Goal: Information Seeking & Learning: Learn about a topic

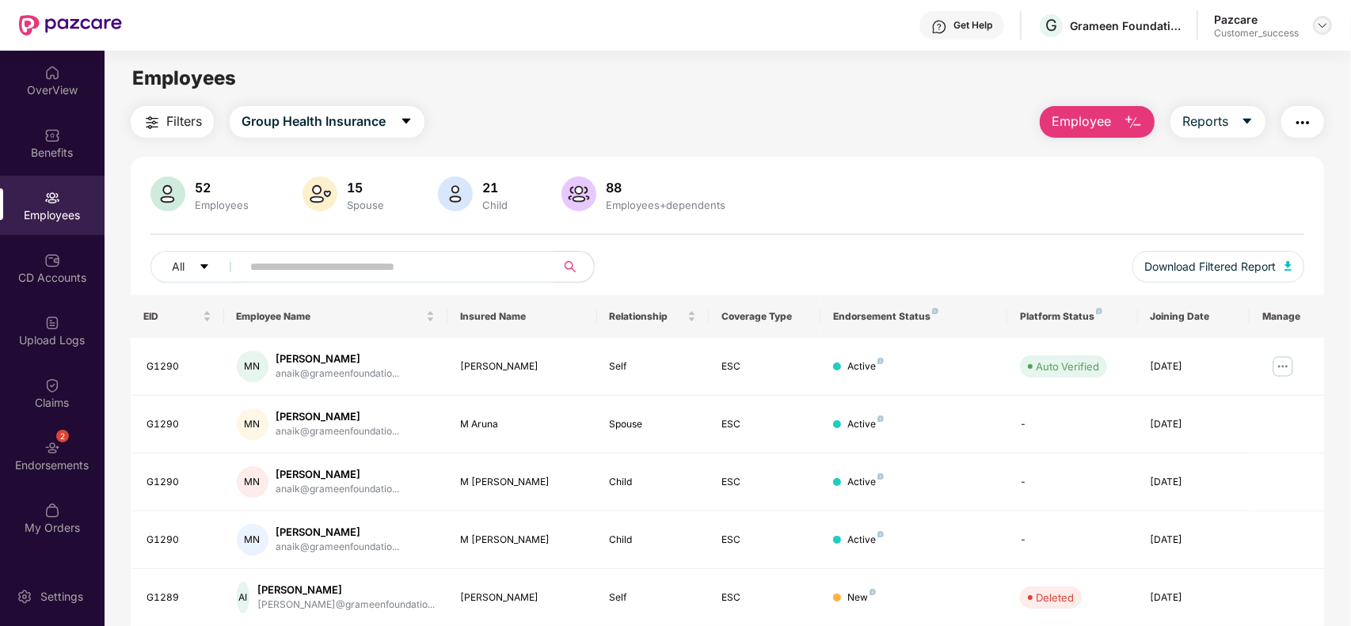
click at [1316, 22] on img at bounding box center [1322, 25] width 13 height 13
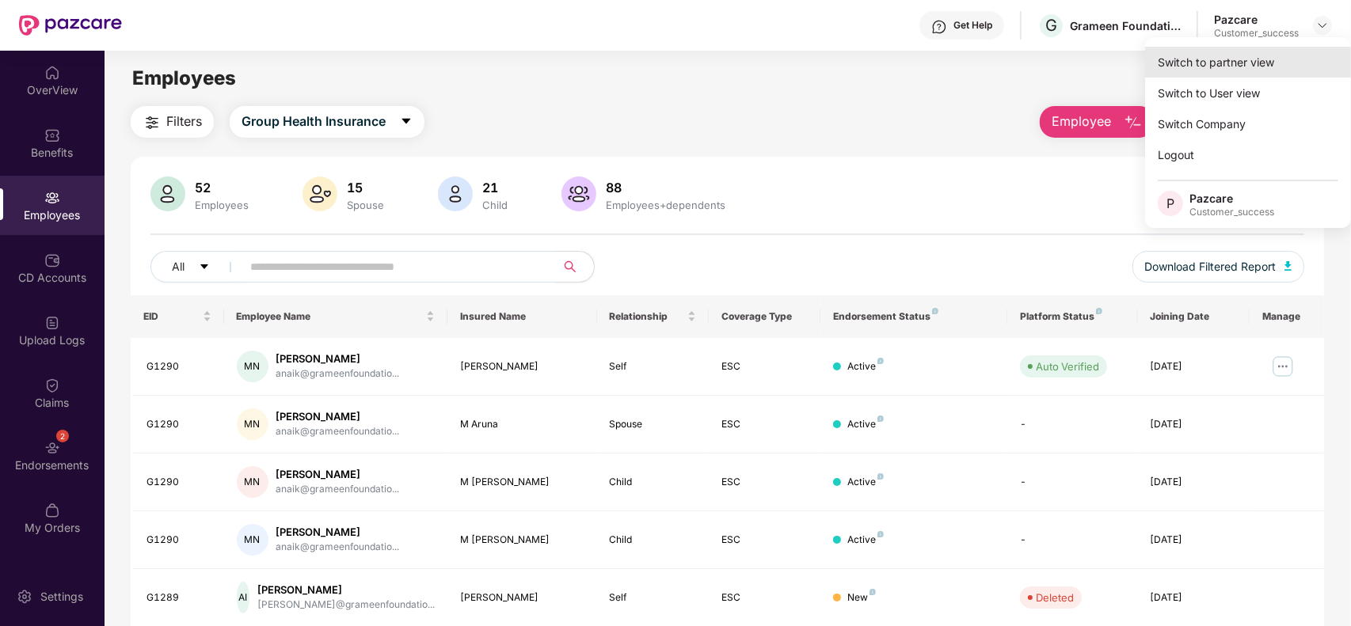
click at [1291, 57] on div "Switch to partner view" at bounding box center [1248, 62] width 206 height 31
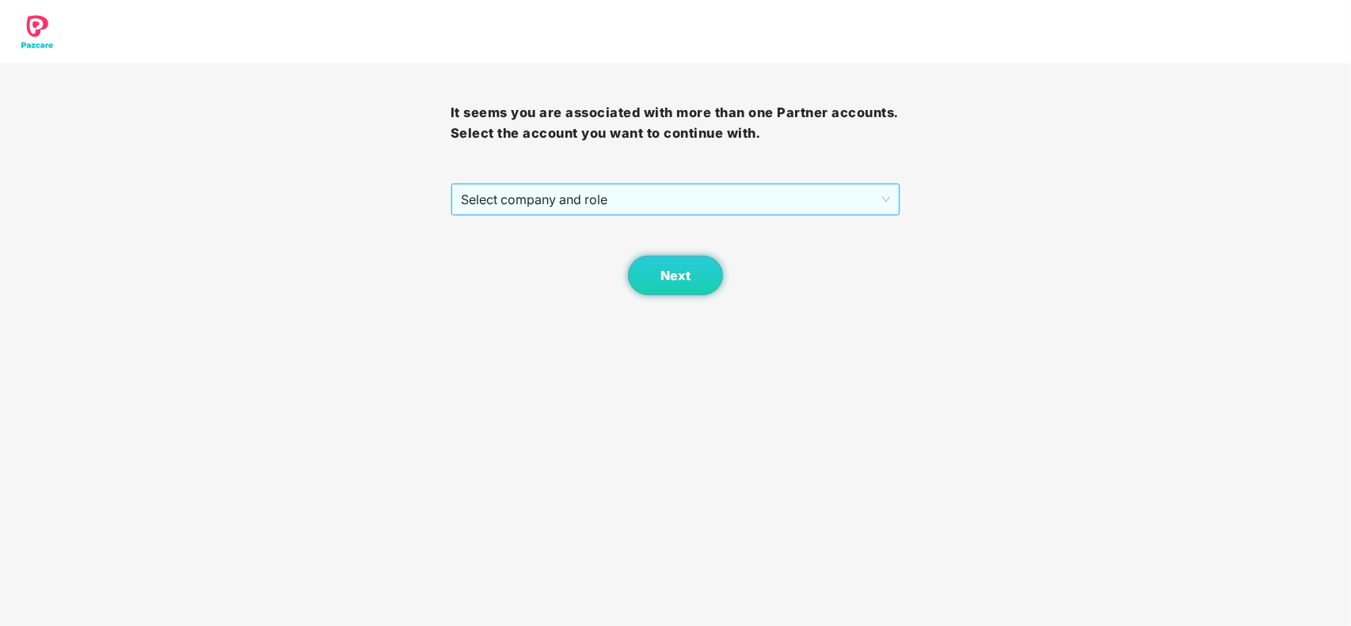
click at [663, 215] on div "Select company and role" at bounding box center [675, 200] width 449 height 32
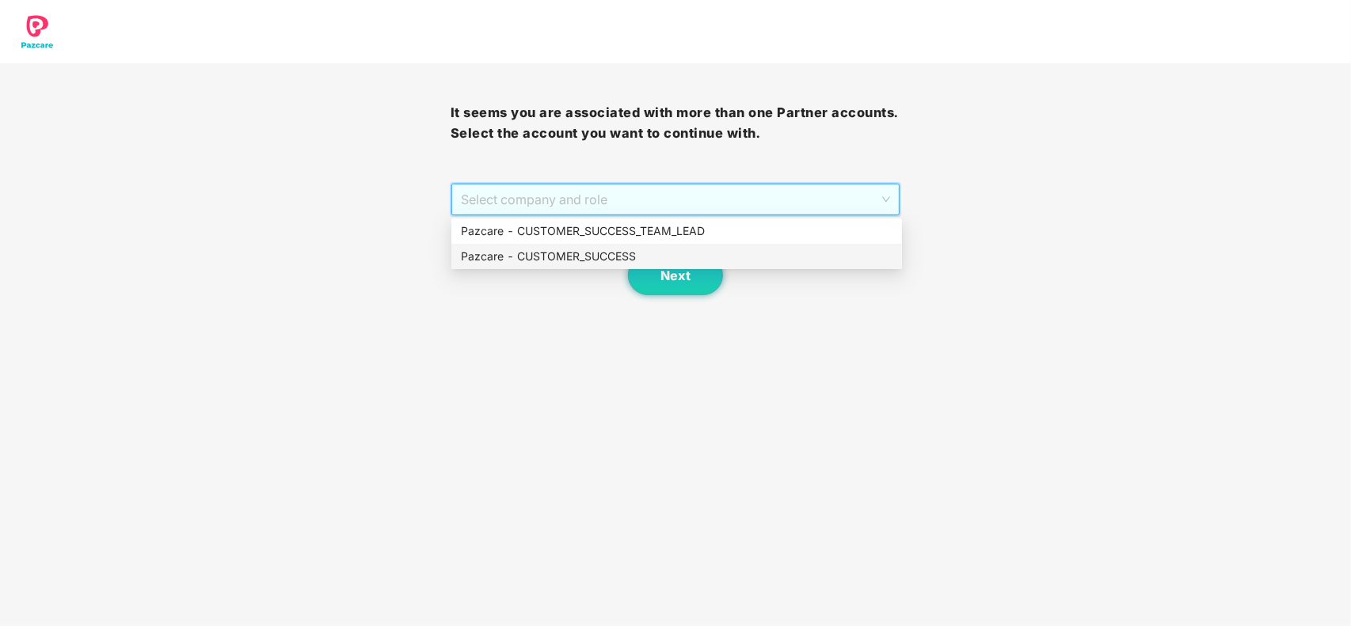
click at [596, 253] on div "Pazcare - CUSTOMER_SUCCESS" at bounding box center [676, 256] width 431 height 17
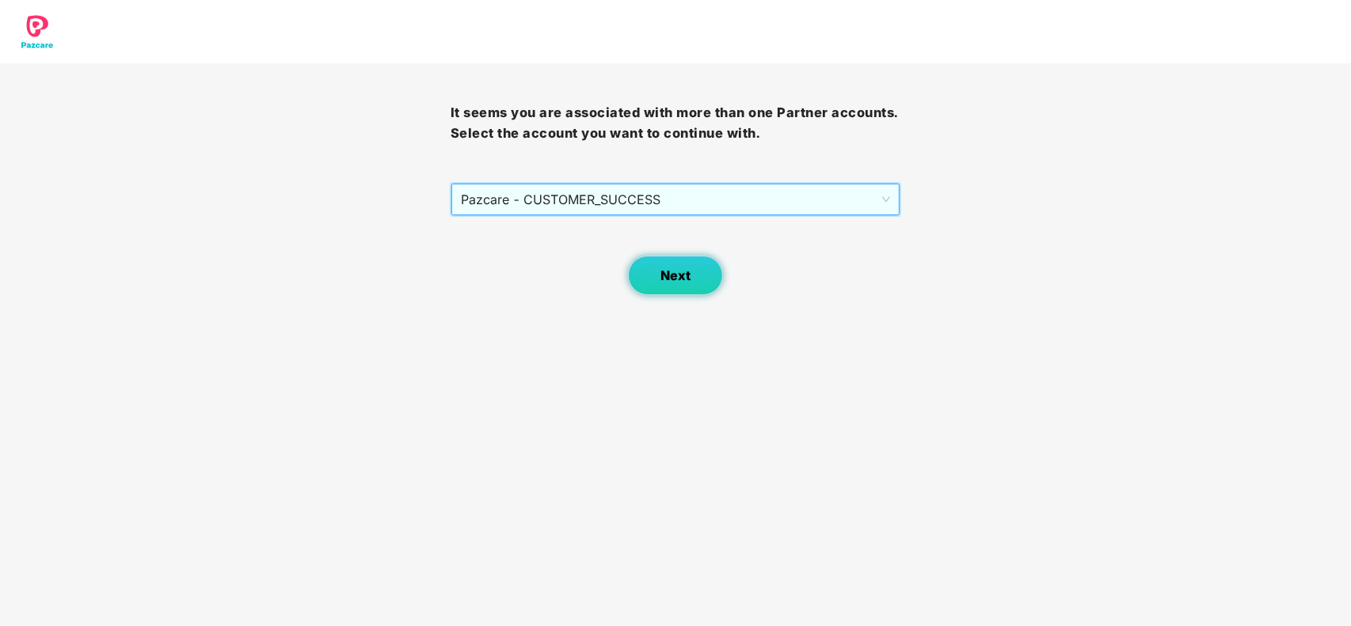
click at [663, 279] on span "Next" at bounding box center [675, 275] width 30 height 15
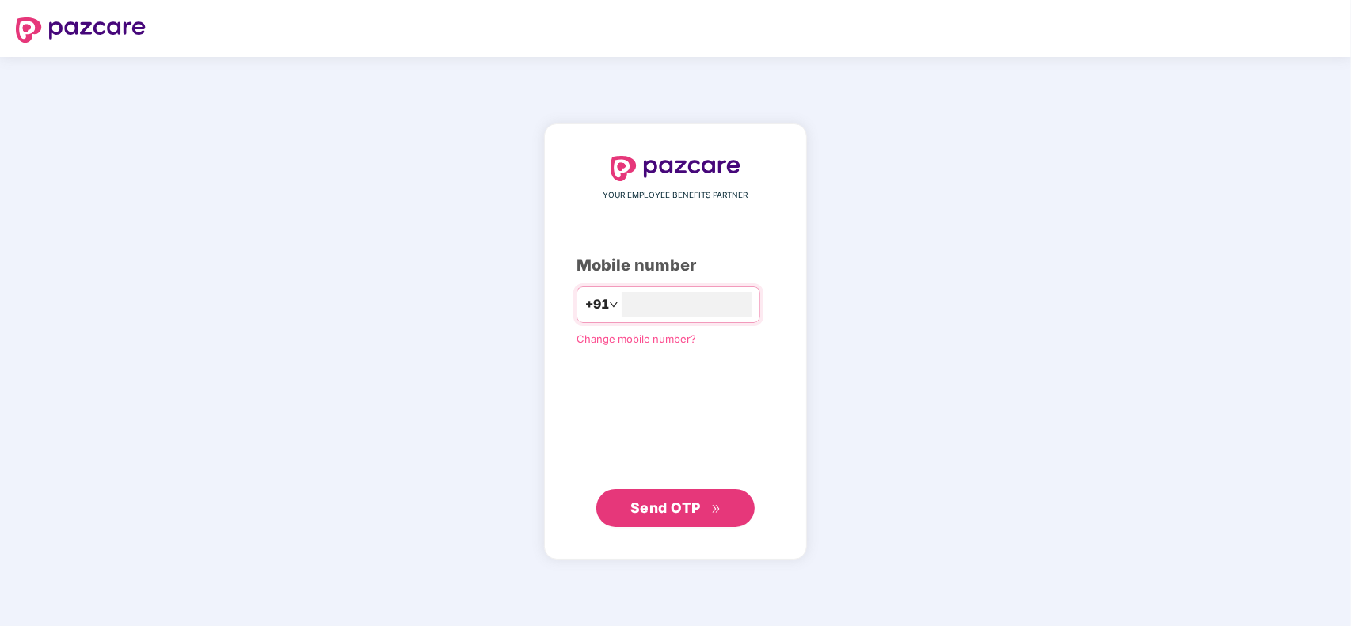
type input "**********"
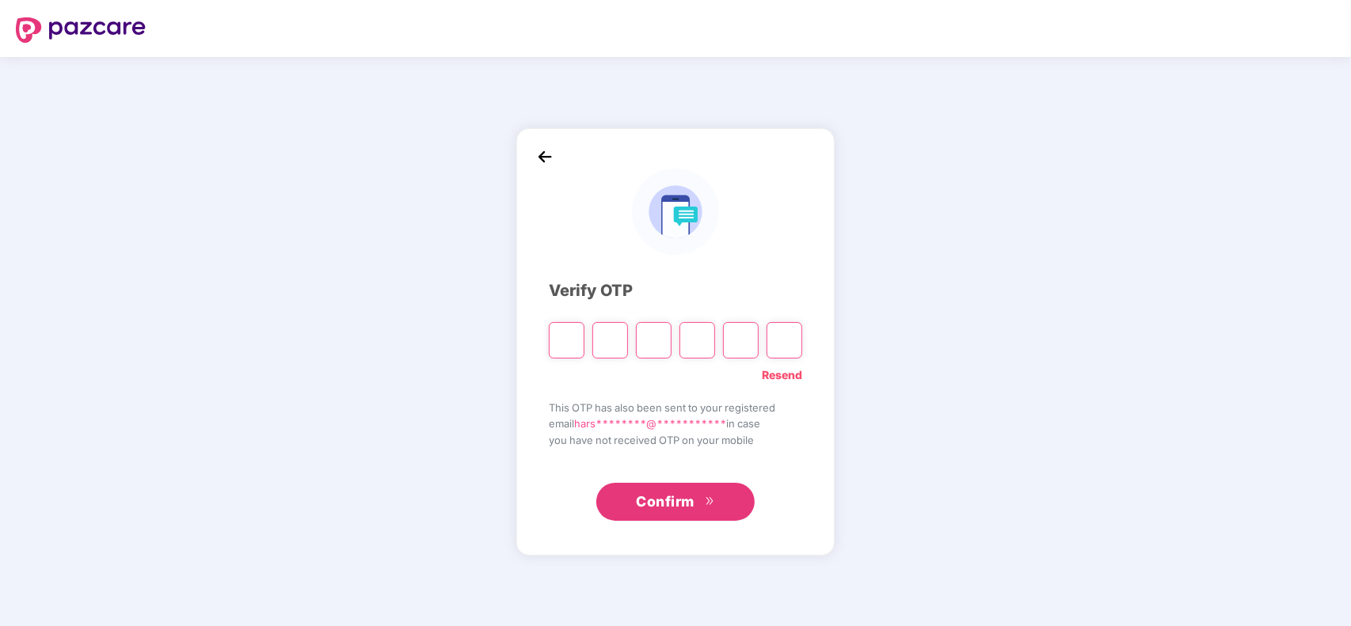
type input "*"
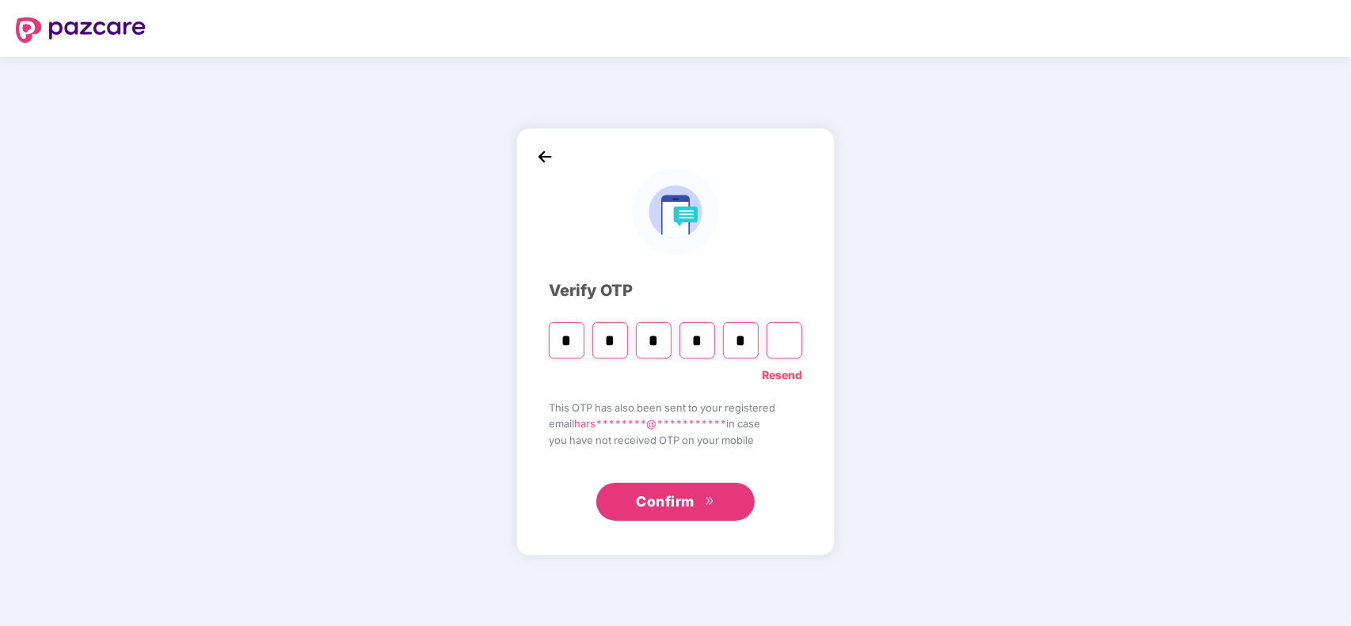
type input "*"
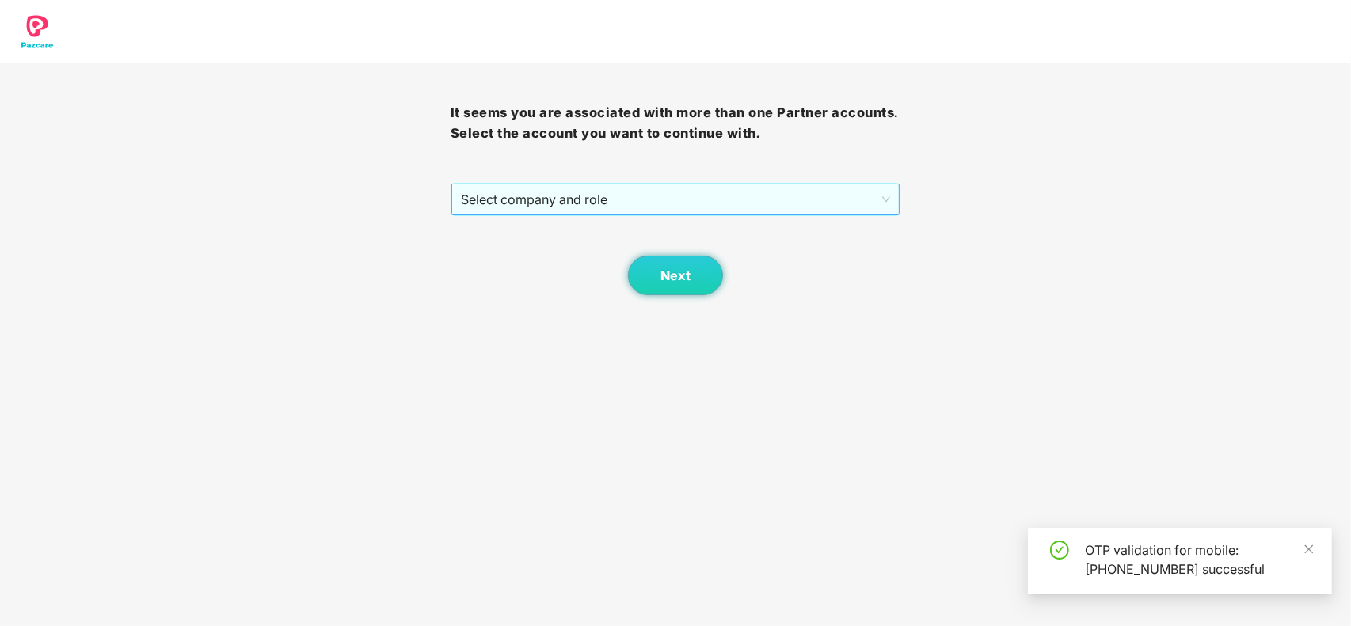
click at [602, 207] on span "Select company and role" at bounding box center [676, 199] width 430 height 30
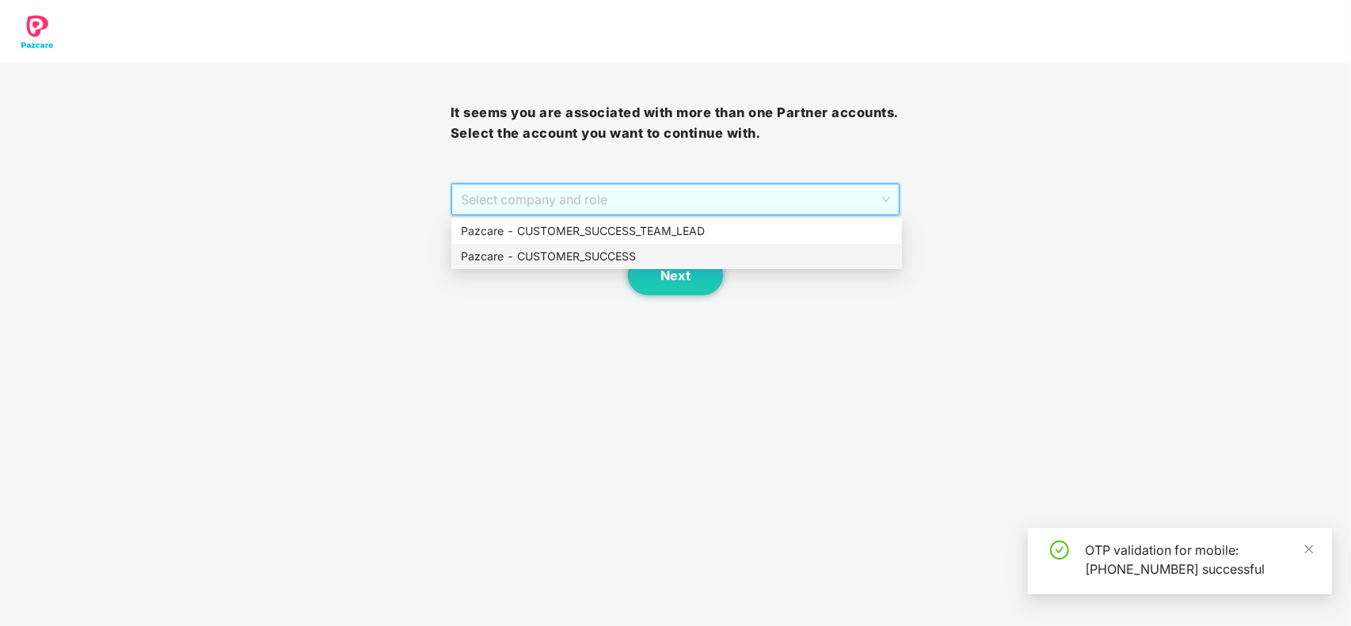
click at [576, 249] on div "Pazcare - CUSTOMER_SUCCESS" at bounding box center [676, 256] width 431 height 17
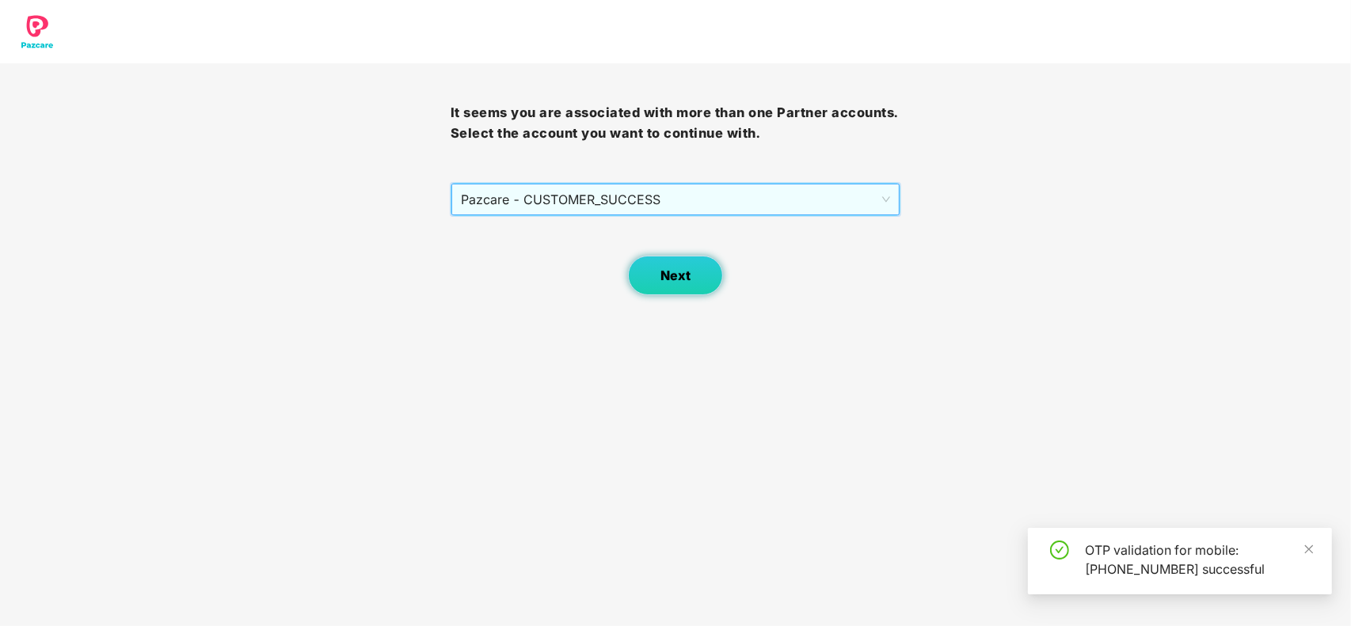
click at [665, 279] on span "Next" at bounding box center [675, 275] width 30 height 15
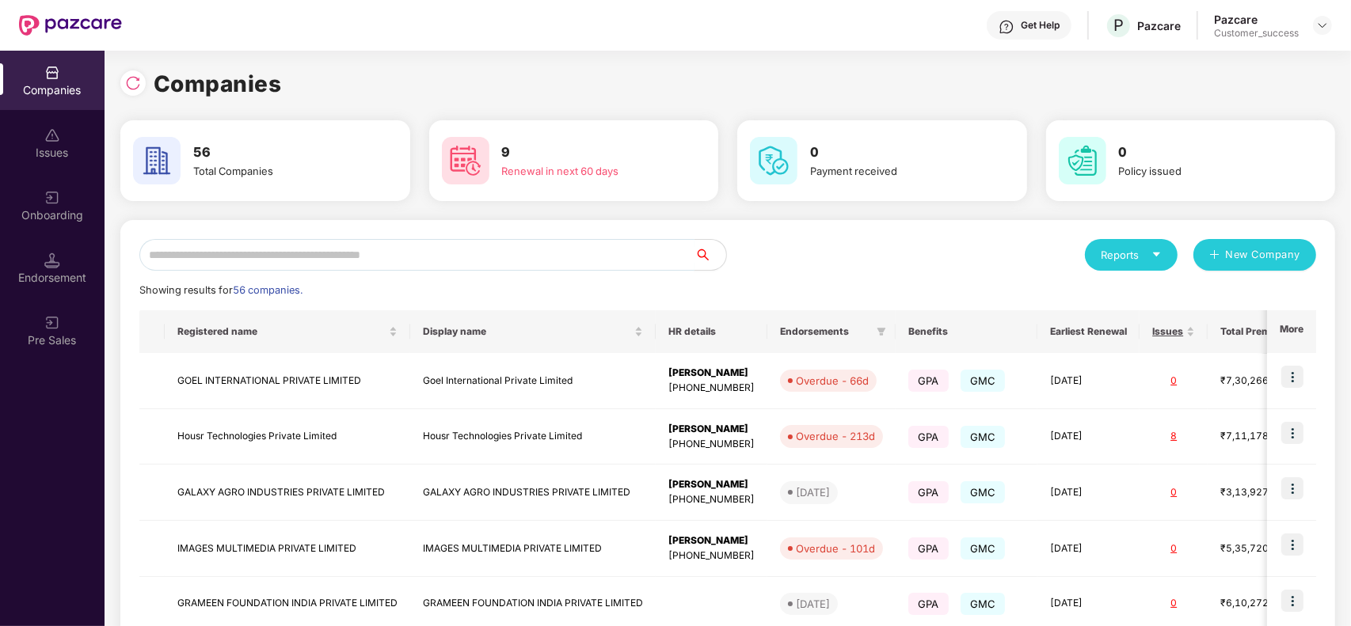
click at [343, 258] on input "text" at bounding box center [416, 255] width 555 height 32
click at [1291, 378] on img at bounding box center [1292, 377] width 22 height 22
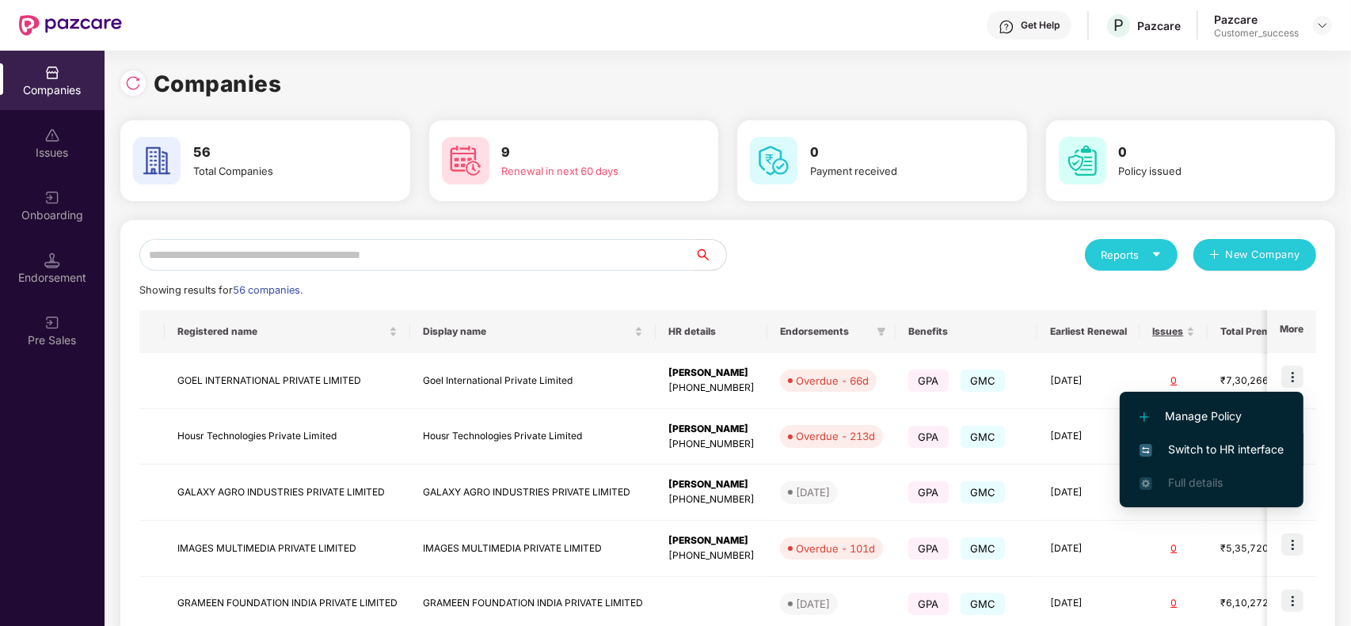
click at [1239, 453] on span "Switch to HR interface" at bounding box center [1211, 449] width 144 height 17
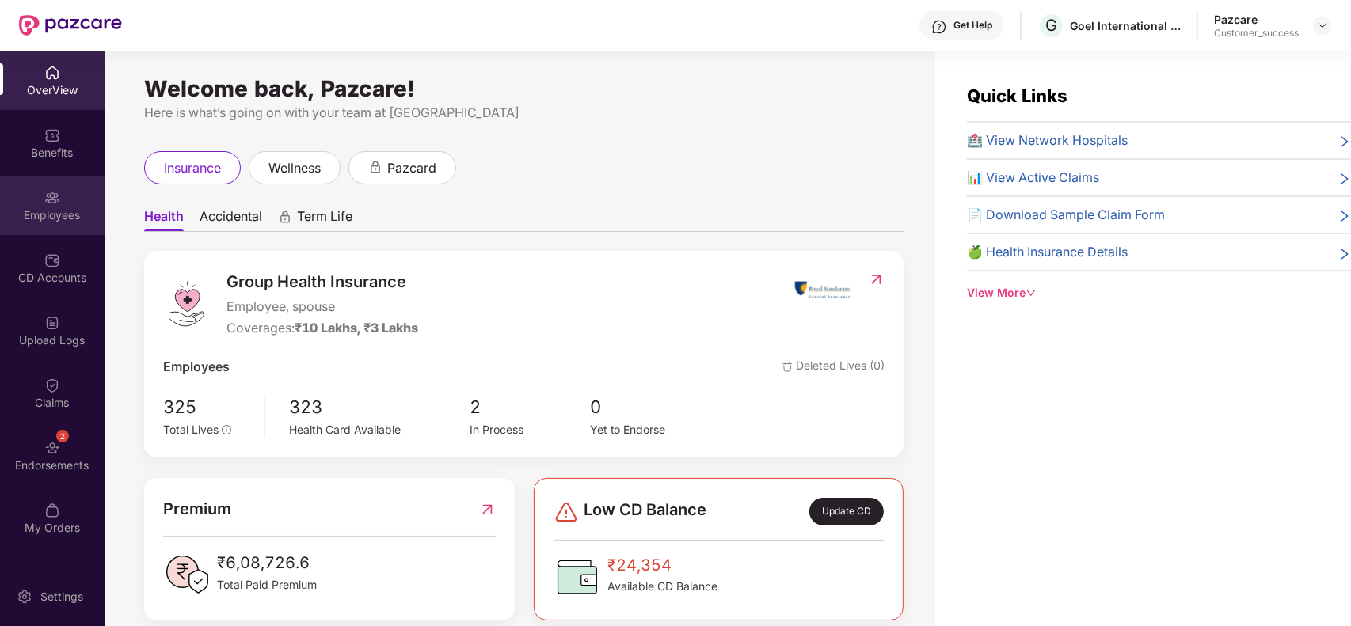
click at [59, 192] on img at bounding box center [52, 198] width 16 height 16
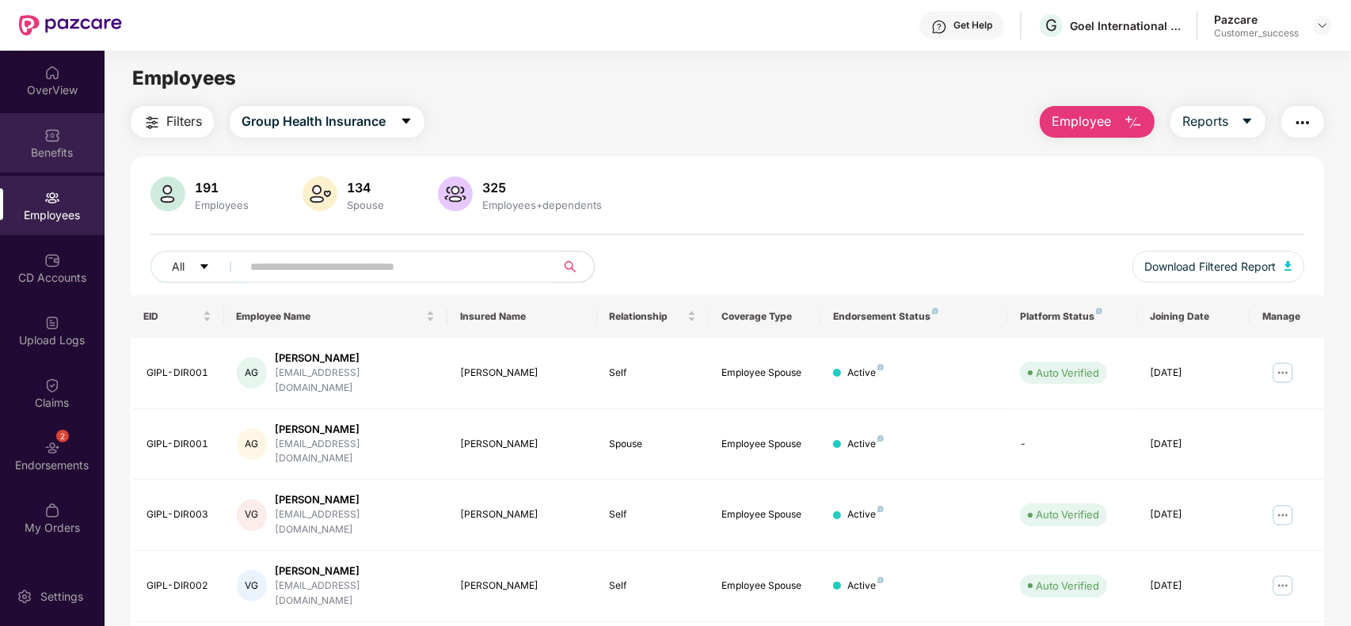
click at [56, 145] on div "Benefits" at bounding box center [52, 153] width 105 height 16
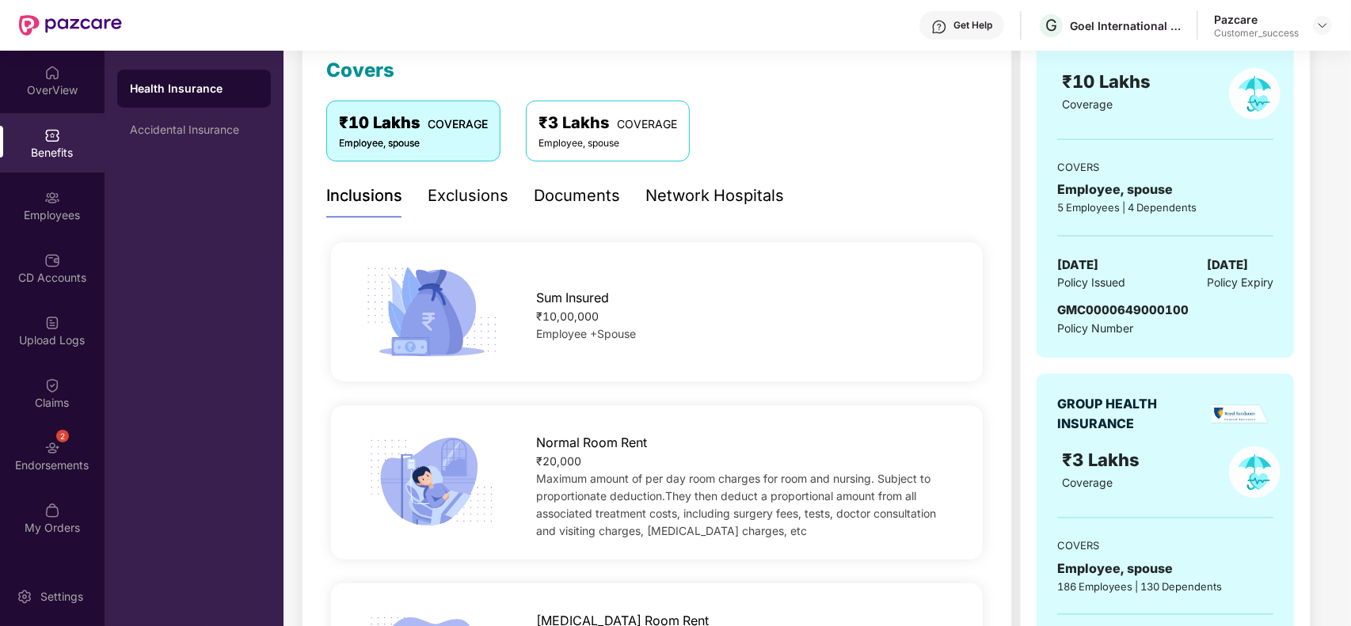
scroll to position [226, 0]
click at [592, 336] on span "Employee +Spouse" at bounding box center [586, 332] width 100 height 13
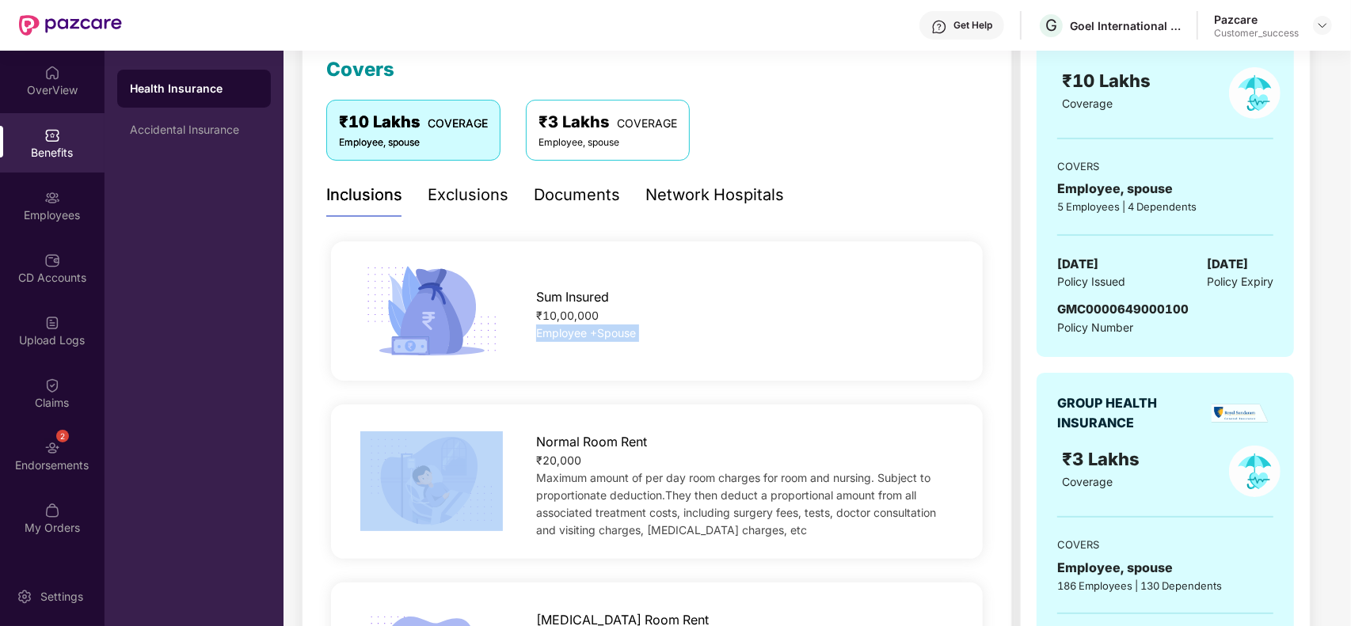
click at [592, 336] on span "Employee +Spouse" at bounding box center [586, 332] width 100 height 13
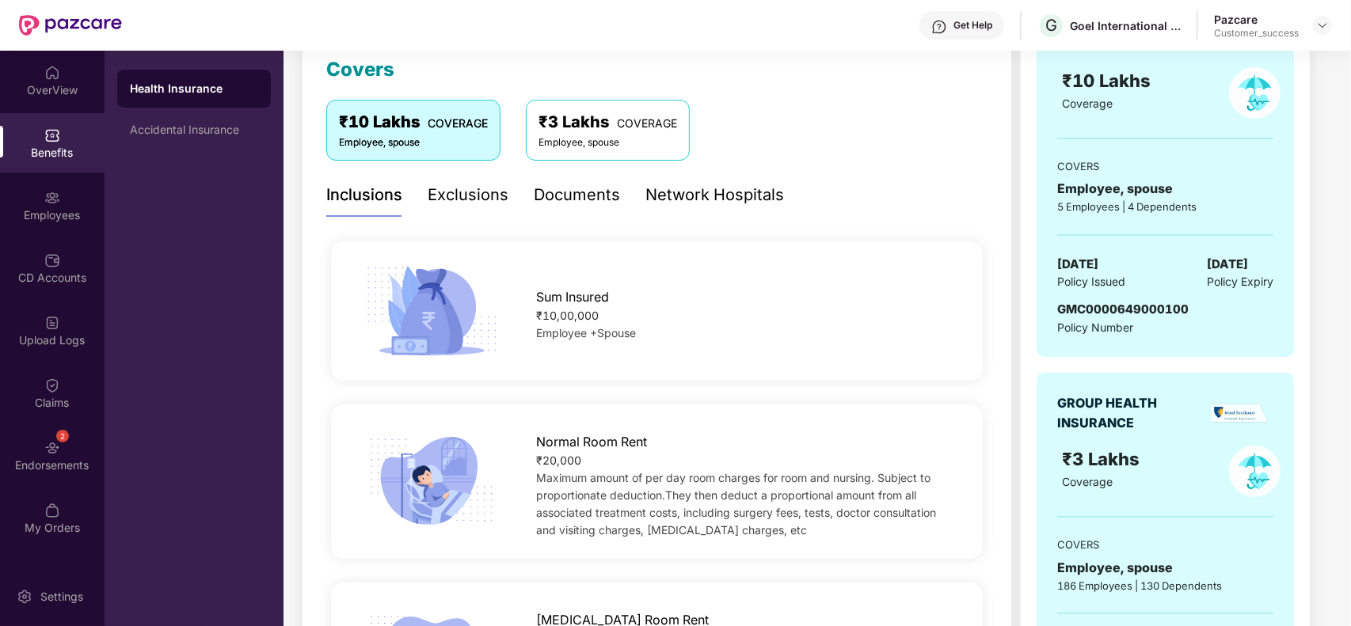
click at [575, 136] on div "Employee, spouse" at bounding box center [607, 142] width 139 height 15
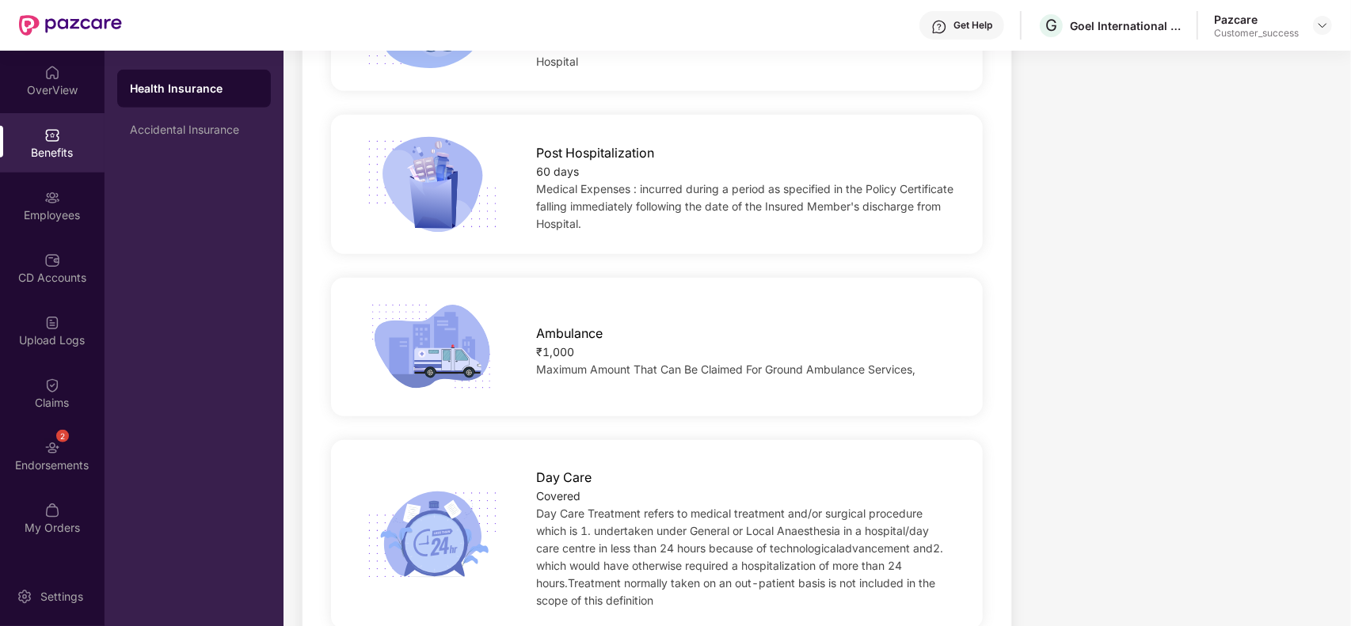
scroll to position [1197, 0]
click at [563, 345] on div "₹1,000" at bounding box center [745, 352] width 418 height 17
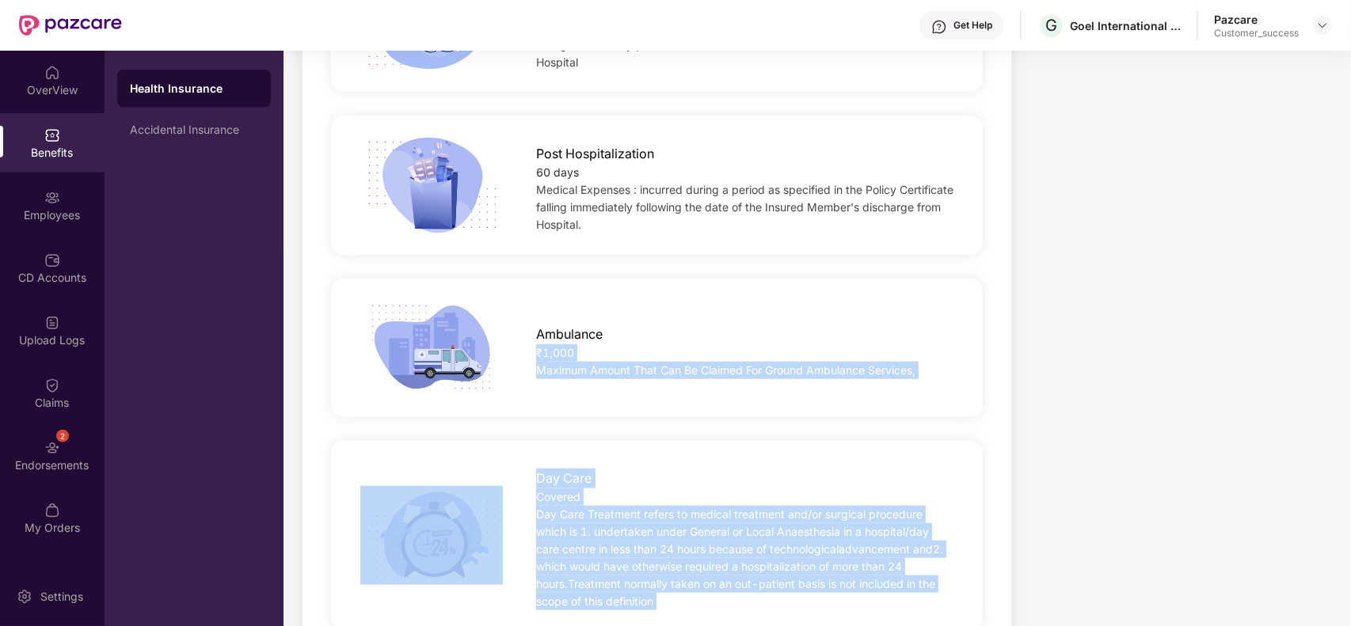
drag, startPoint x: 563, startPoint y: 345, endPoint x: 616, endPoint y: 572, distance: 232.6
click at [616, 572] on div "Sum Insured ₹3,00,000 Employee +Spouse Normal Room Rent ₹6,000 Maximum amount o…" at bounding box center [656, 520] width 661 height 2522
click at [566, 359] on div "₹1,000" at bounding box center [745, 352] width 418 height 17
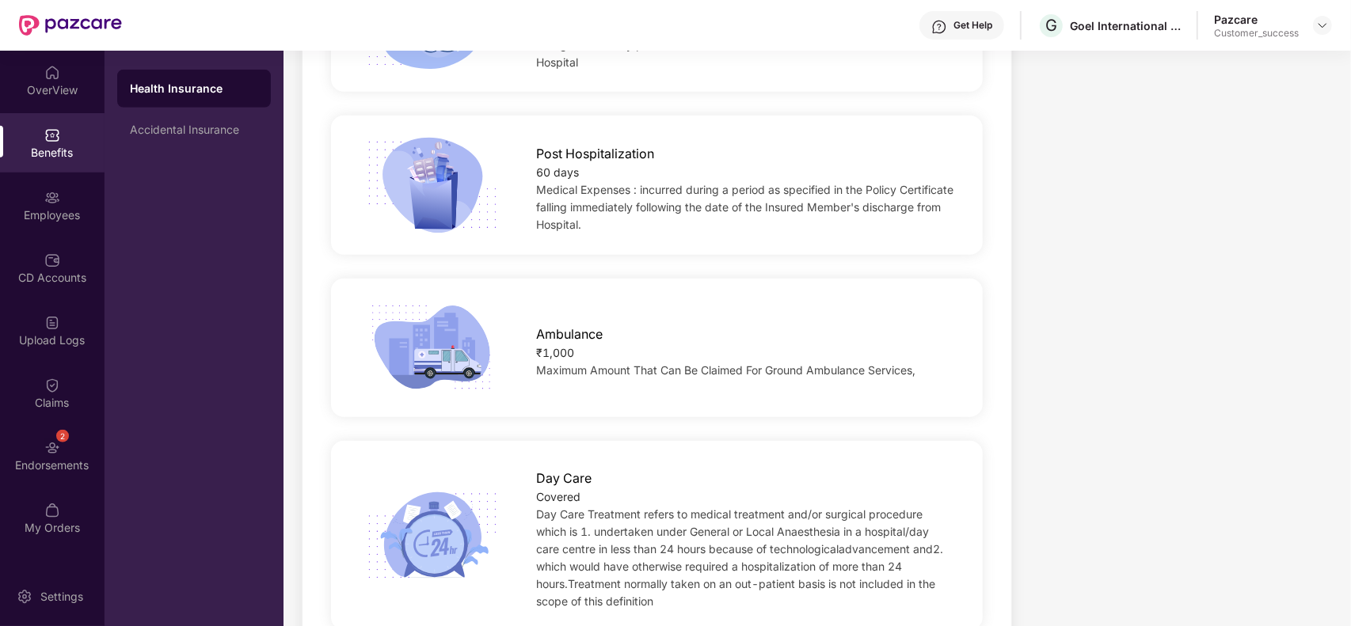
click at [550, 353] on div "₹1,000" at bounding box center [745, 352] width 418 height 17
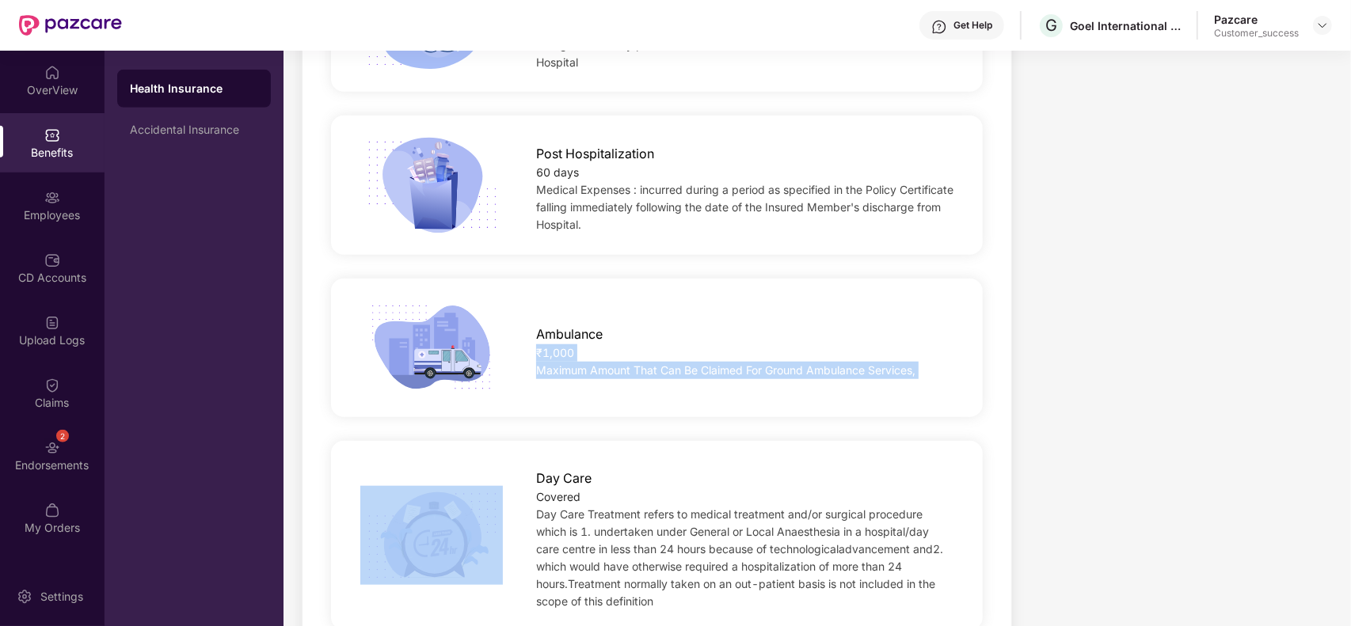
drag, startPoint x: 550, startPoint y: 353, endPoint x: 642, endPoint y: 374, distance: 94.3
click at [642, 374] on div "Ambulance ₹1,000 Maximum Amount That Can Be Claimed For Ground Ambulance Servic…" at bounding box center [745, 348] width 469 height 63
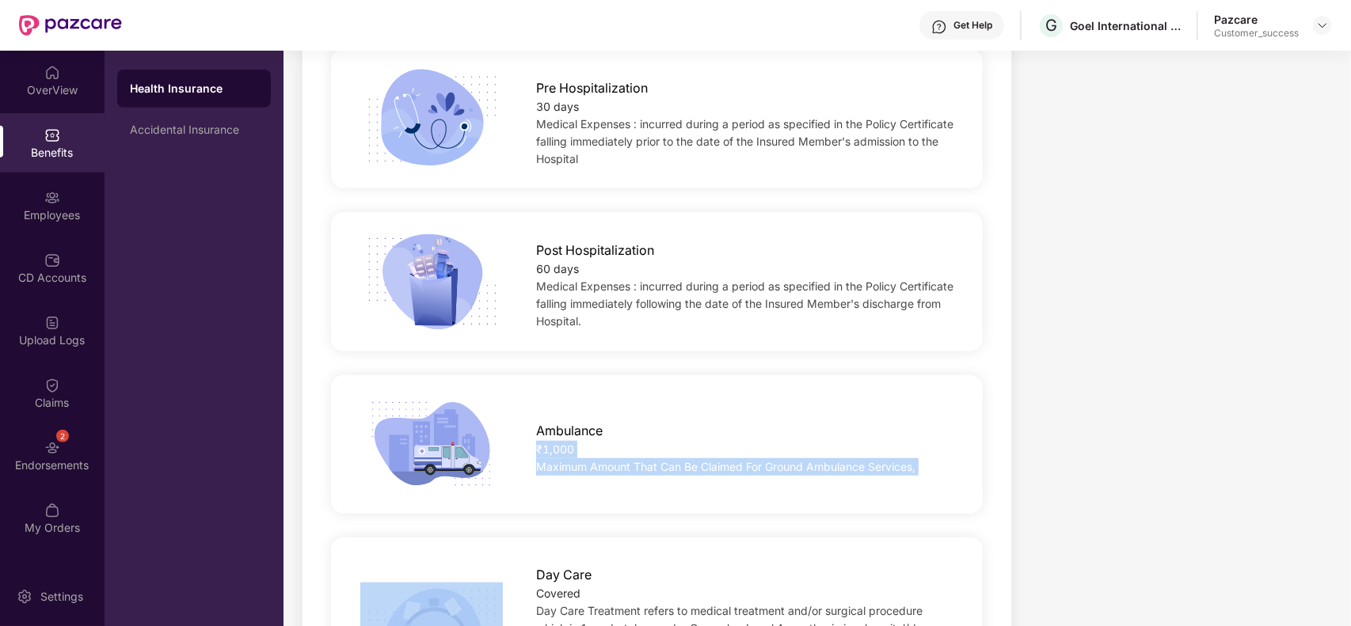
scroll to position [1101, 0]
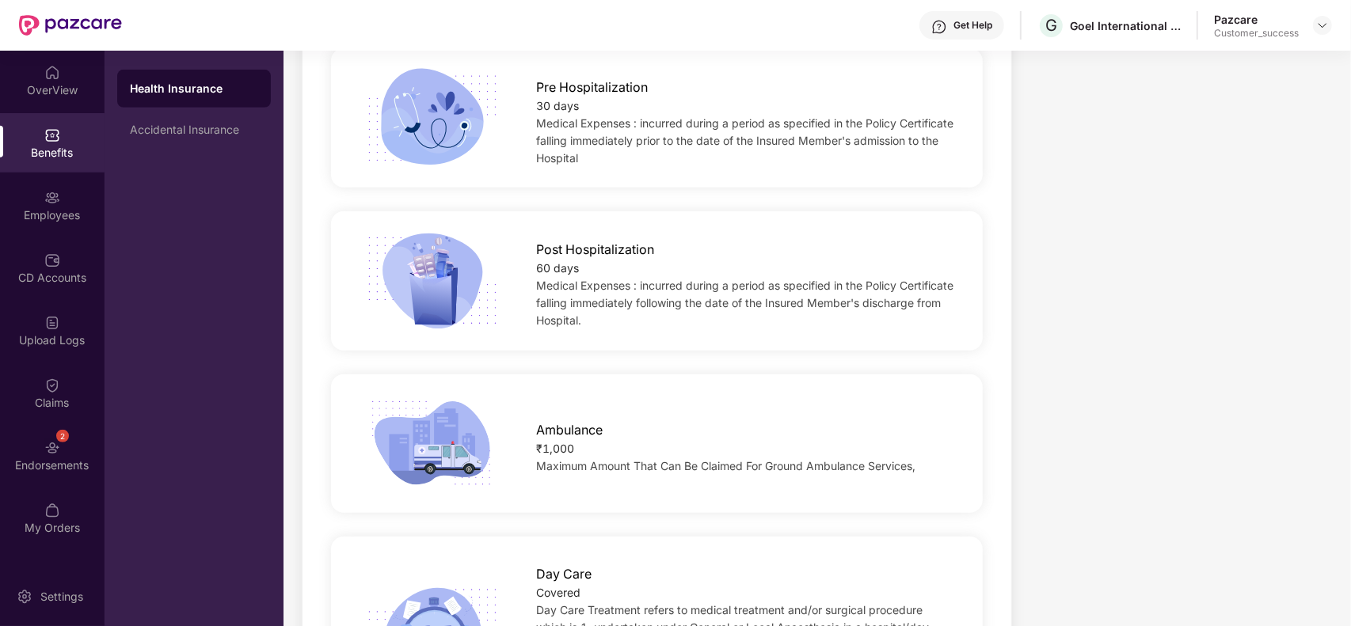
click at [549, 268] on div "60 days" at bounding box center [745, 268] width 418 height 17
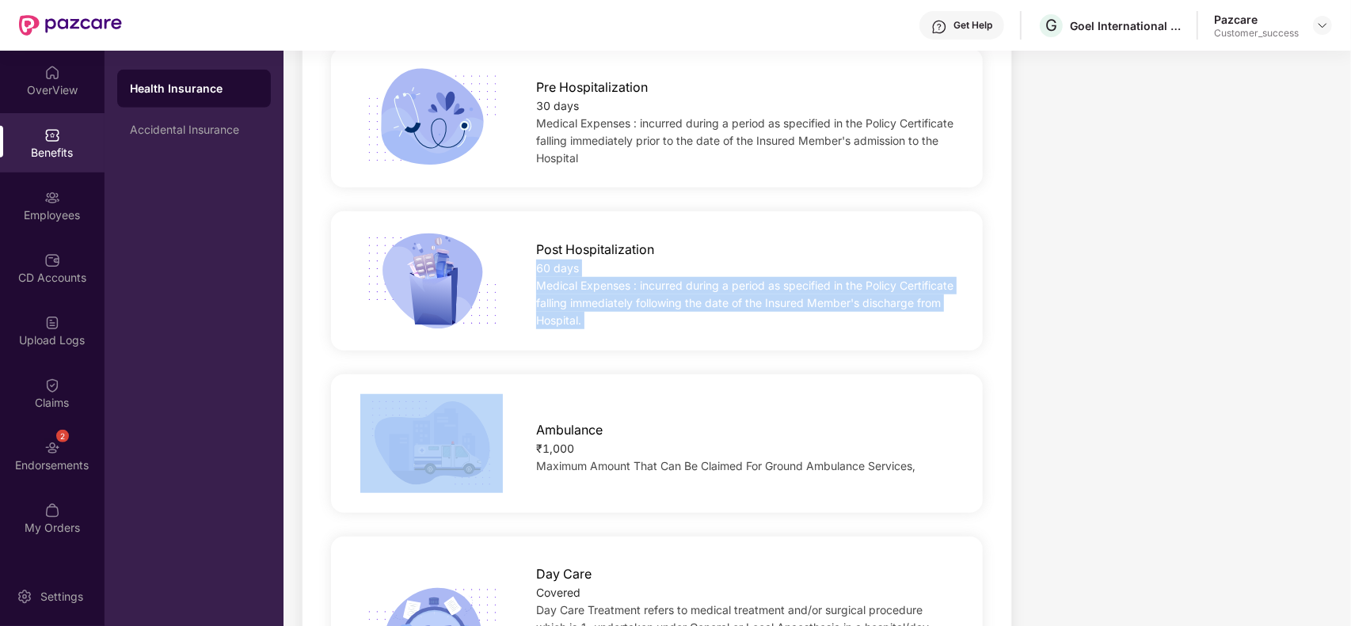
drag, startPoint x: 549, startPoint y: 268, endPoint x: 607, endPoint y: 329, distance: 85.1
click at [607, 329] on div "Post Hospitalization 60 days Medical Expenses : incurred during a period as spe…" at bounding box center [745, 280] width 469 height 97
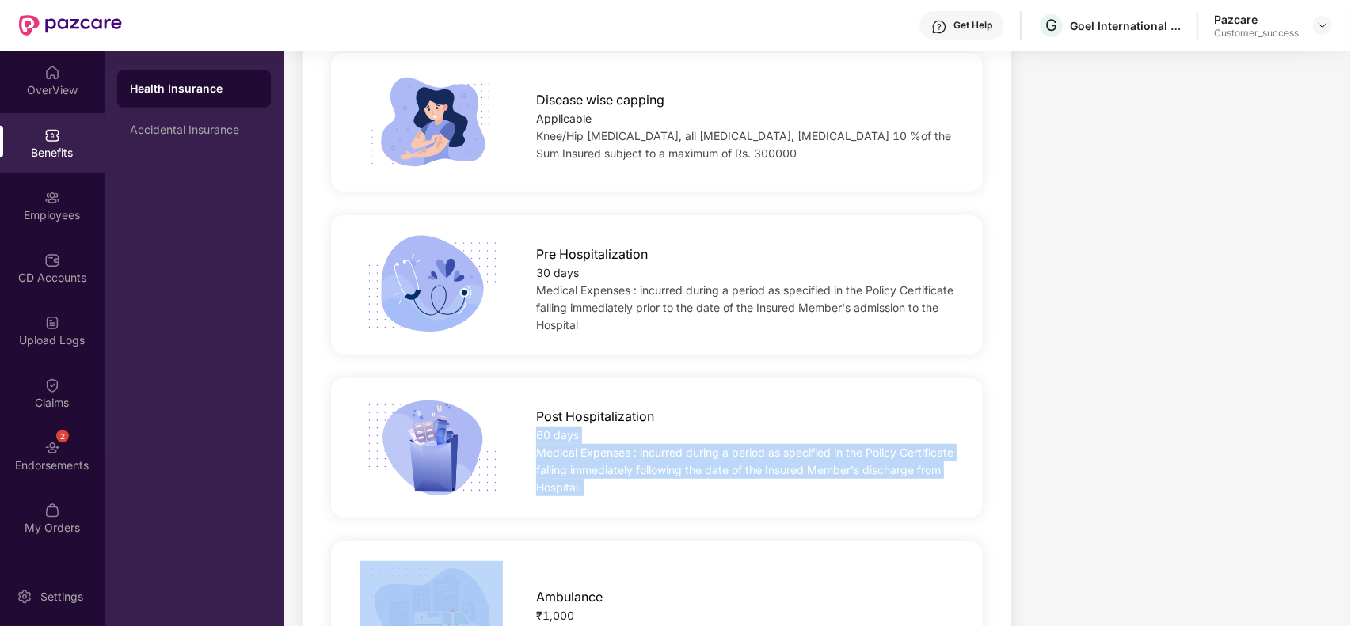
scroll to position [935, 0]
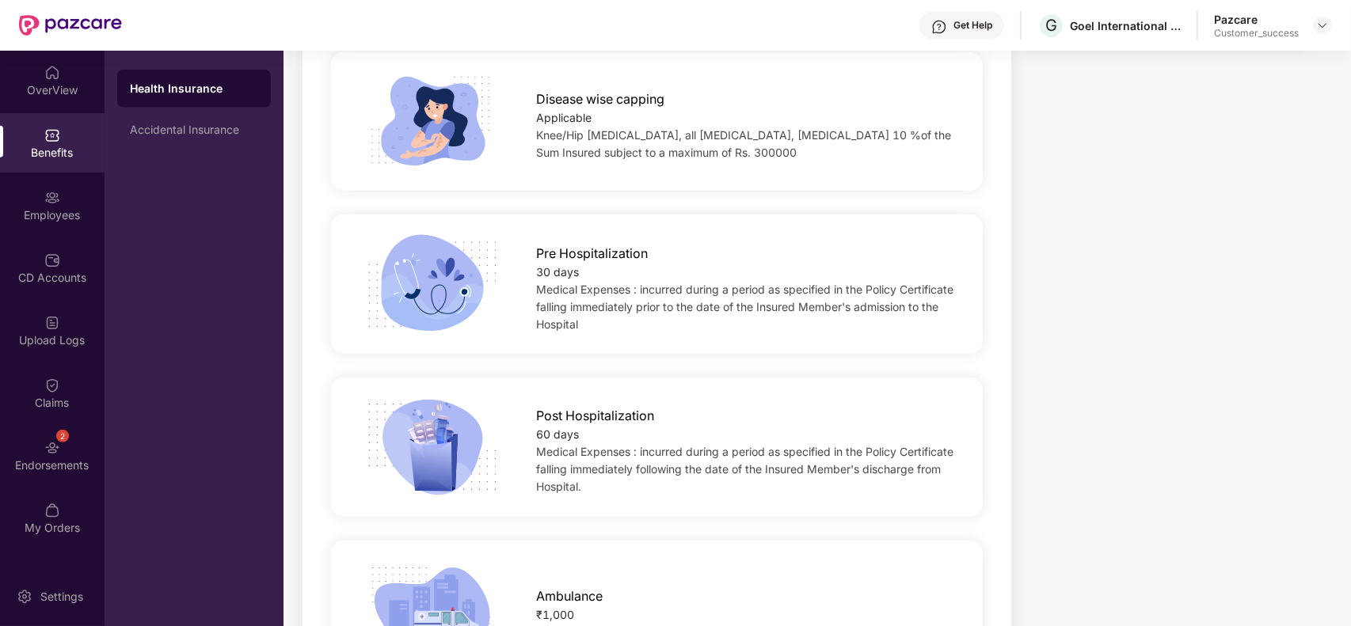
click at [548, 272] on div "30 days" at bounding box center [745, 272] width 418 height 17
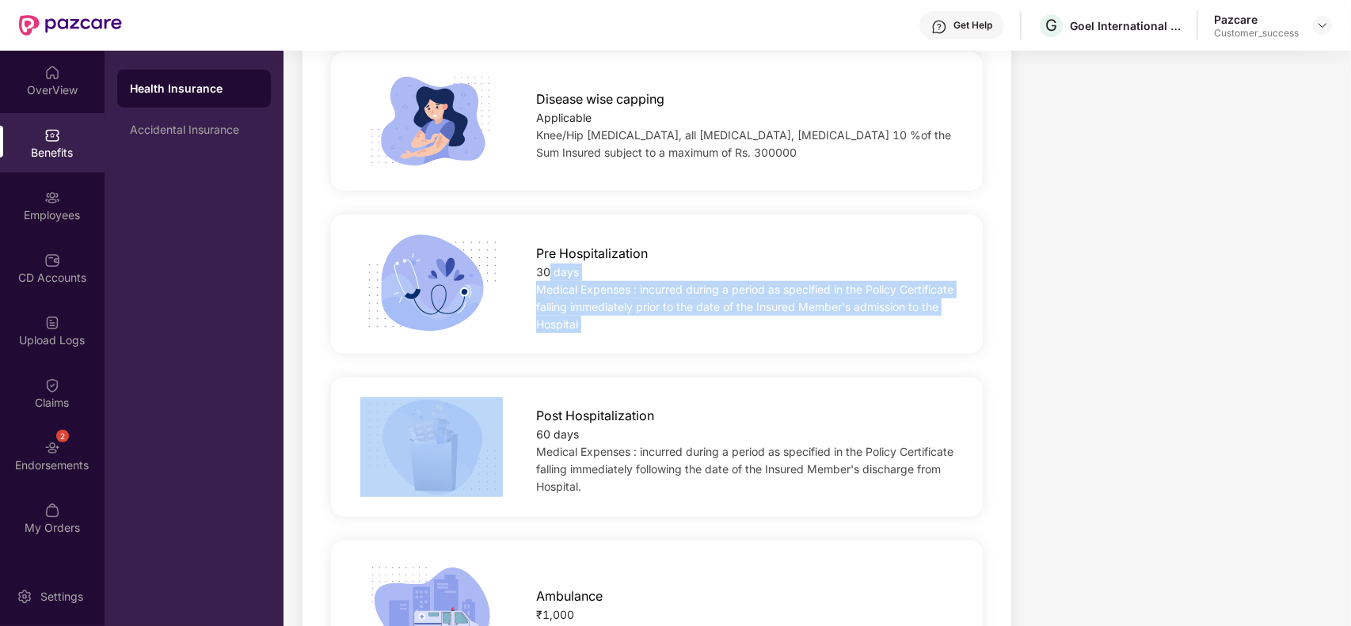
drag, startPoint x: 548, startPoint y: 272, endPoint x: 675, endPoint y: 326, distance: 138.7
click at [675, 326] on div "Pre Hospitalization 30 days Medical Expenses : incurred during a period as spec…" at bounding box center [745, 284] width 469 height 97
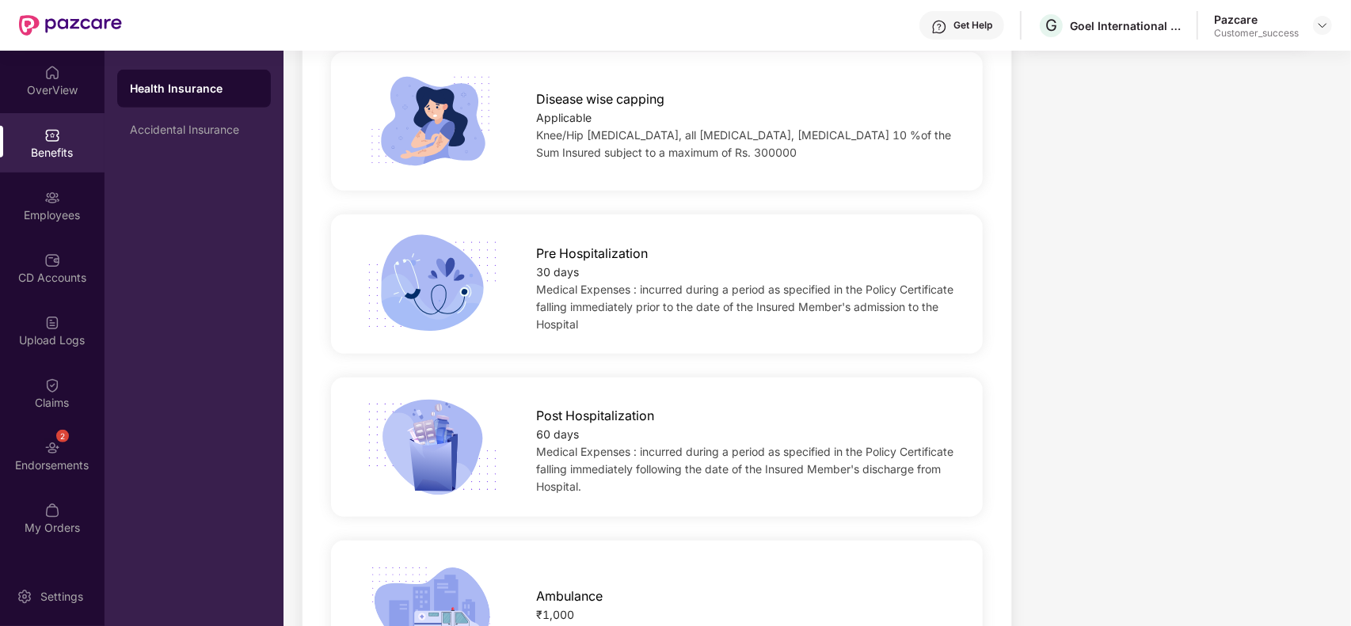
click at [537, 271] on div "30 days" at bounding box center [745, 272] width 418 height 17
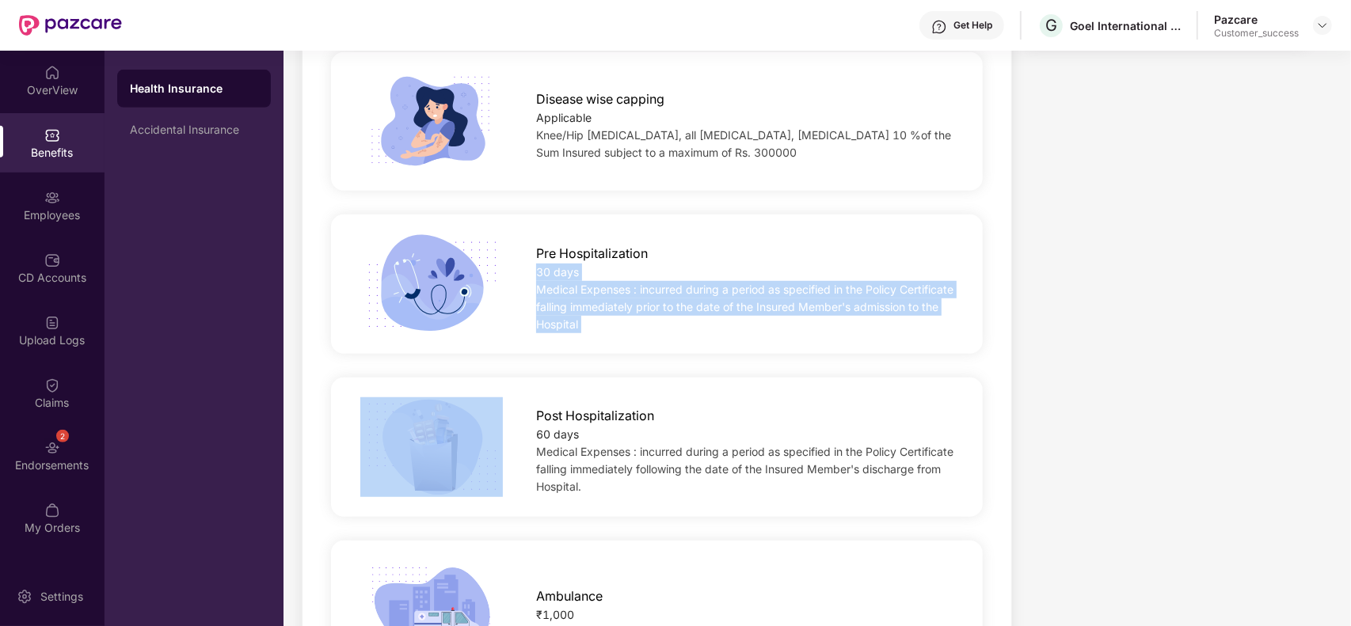
drag, startPoint x: 537, startPoint y: 271, endPoint x: 698, endPoint y: 336, distance: 173.6
click at [698, 336] on div "Pre Hospitalization 30 days Medical Expenses : incurred during a period as spec…" at bounding box center [657, 284] width 652 height 139
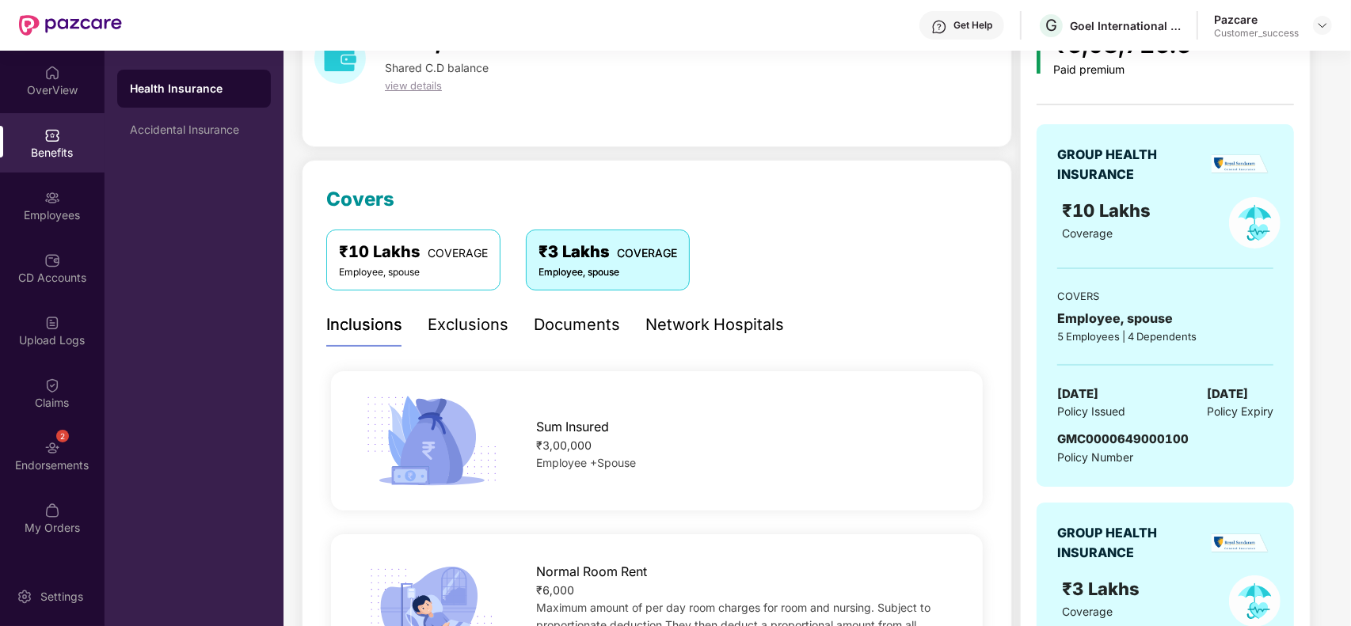
scroll to position [38, 0]
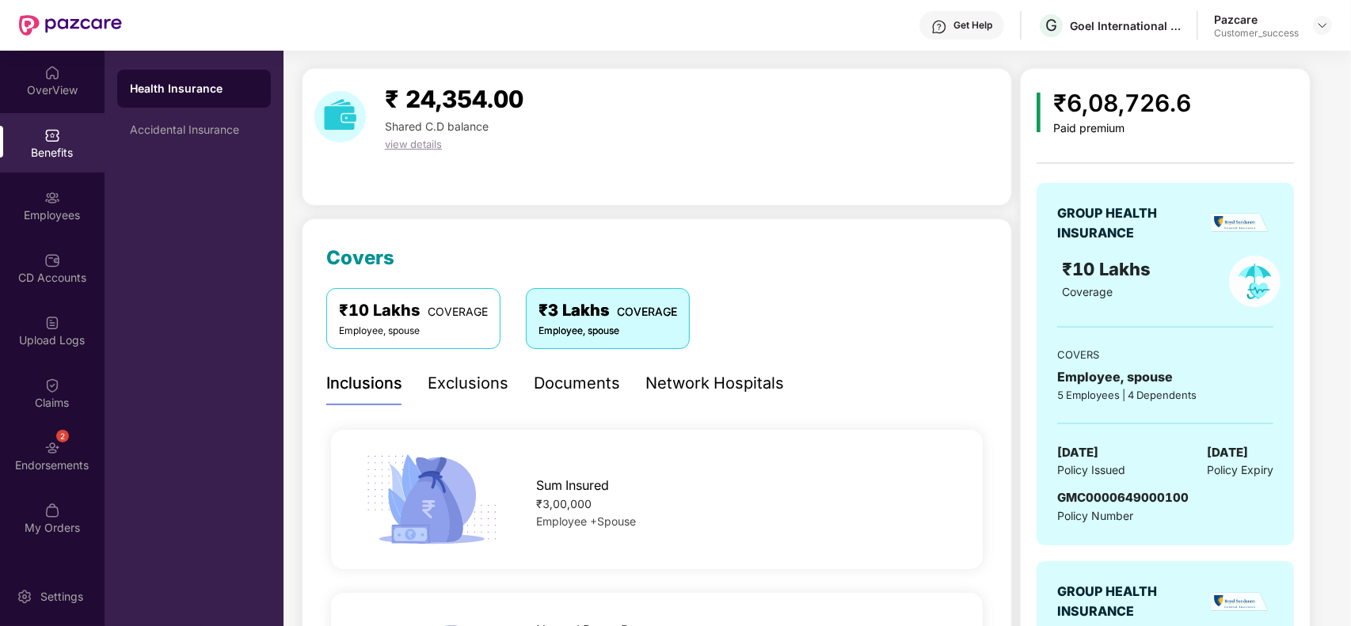
click at [401, 335] on div "Employee, spouse" at bounding box center [413, 331] width 149 height 15
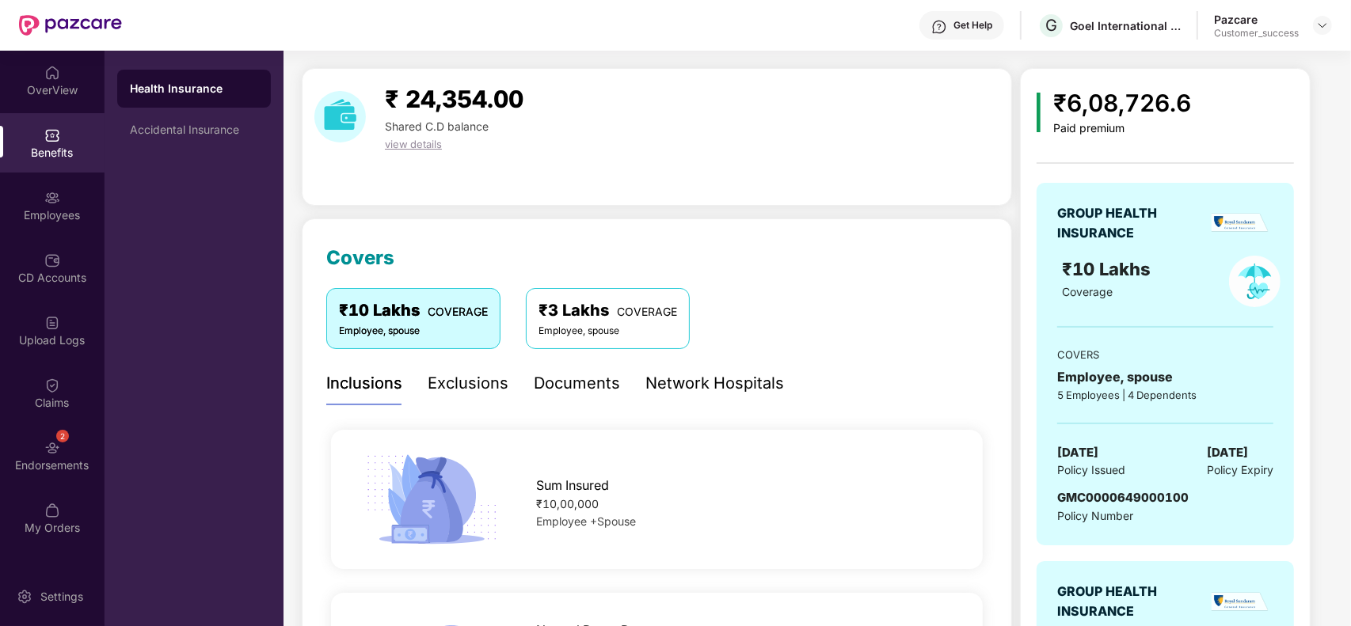
click at [1117, 397] on div "5 Employees | 4 Dependents" at bounding box center [1165, 395] width 216 height 16
click at [1119, 376] on div "Employee, spouse" at bounding box center [1165, 377] width 216 height 20
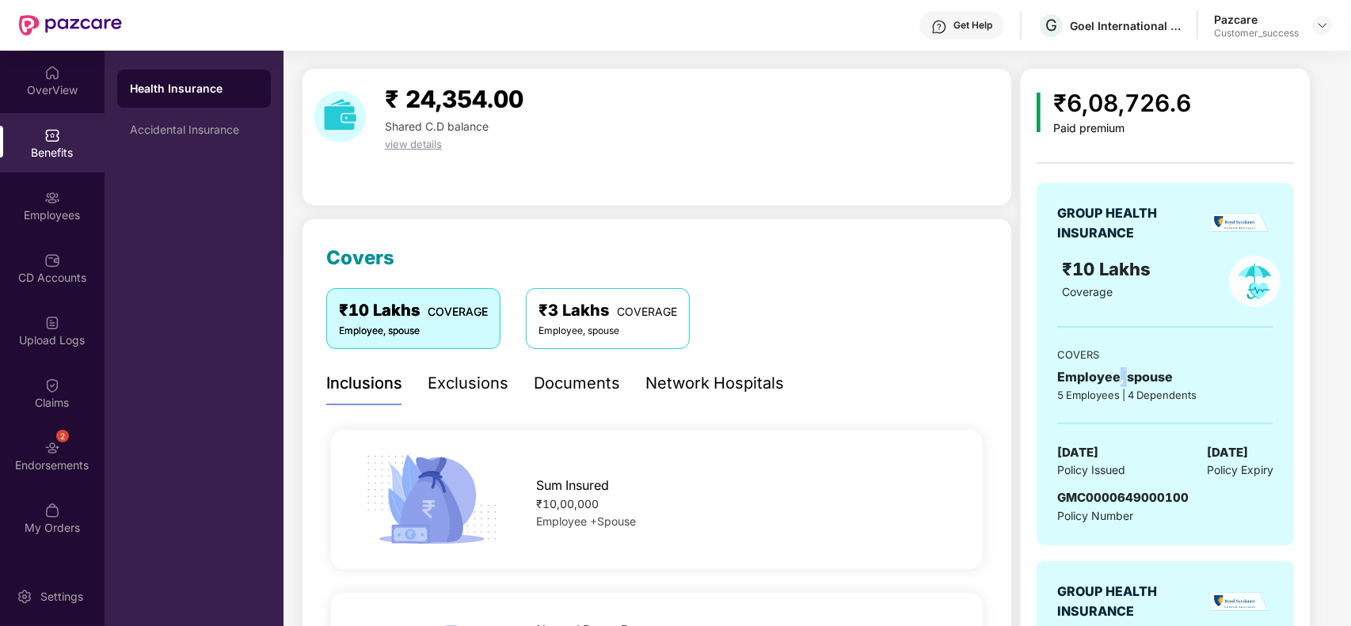
click at [1119, 376] on div "Employee, spouse" at bounding box center [1165, 377] width 216 height 20
click at [1070, 350] on div "COVERS" at bounding box center [1165, 355] width 216 height 16
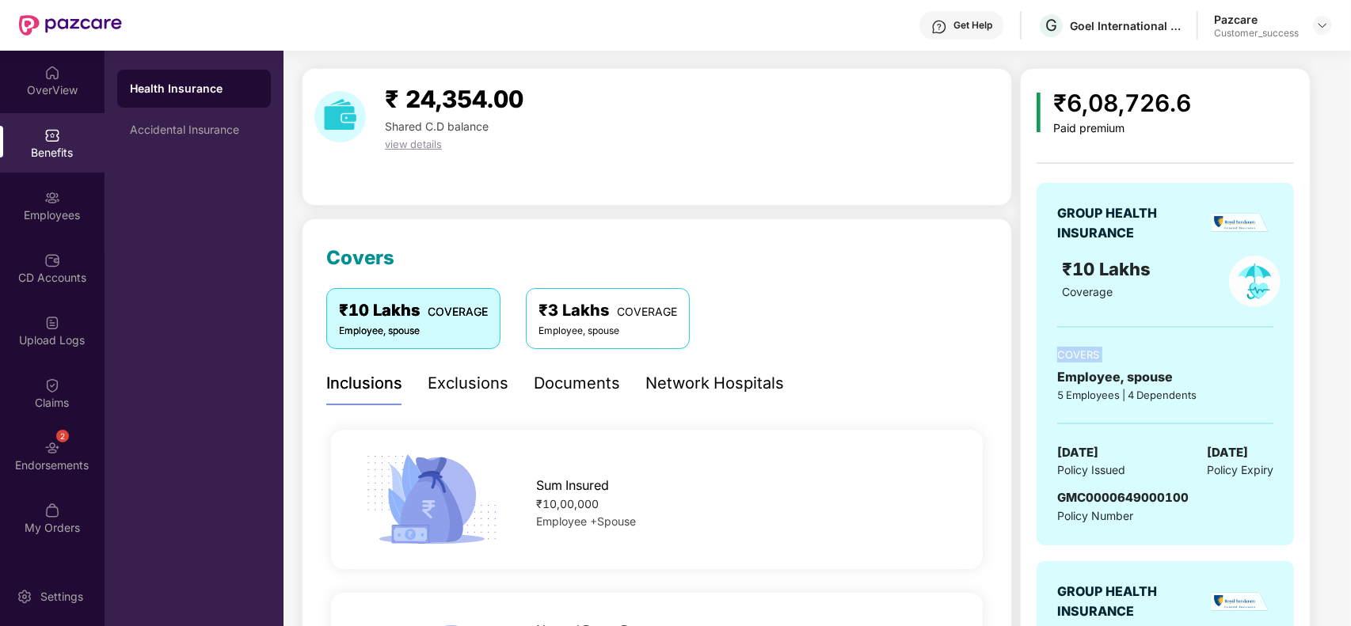
click at [1070, 350] on div "COVERS" at bounding box center [1165, 355] width 216 height 16
click at [1093, 263] on span "₹10 Lakhs" at bounding box center [1108, 269] width 93 height 21
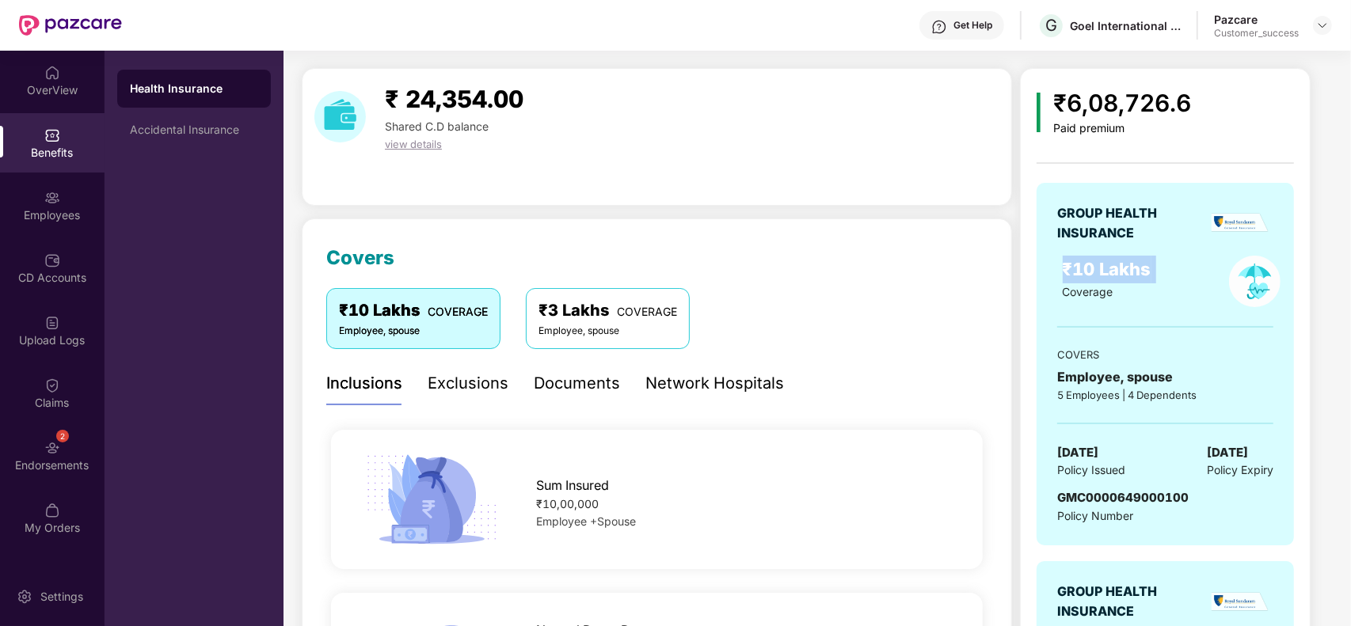
click at [1093, 263] on span "₹10 Lakhs" at bounding box center [1108, 269] width 93 height 21
click at [1330, 29] on div at bounding box center [1322, 25] width 19 height 19
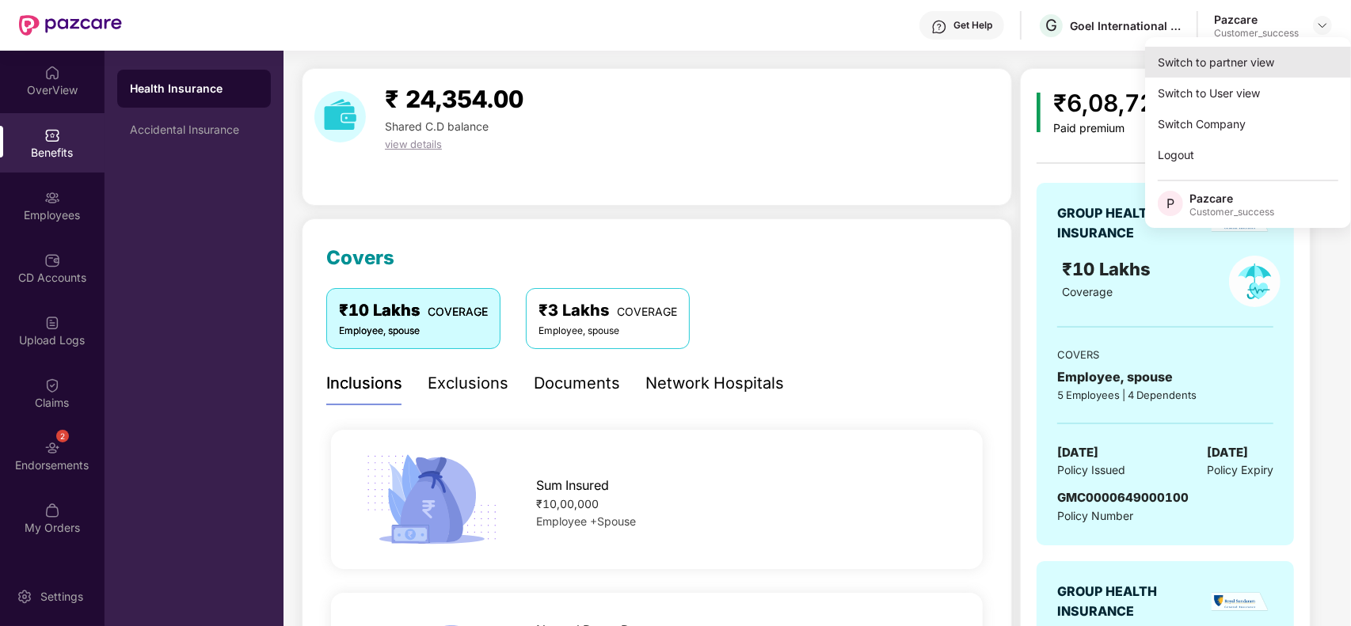
click at [1215, 47] on div "Switch to partner view" at bounding box center [1248, 62] width 206 height 31
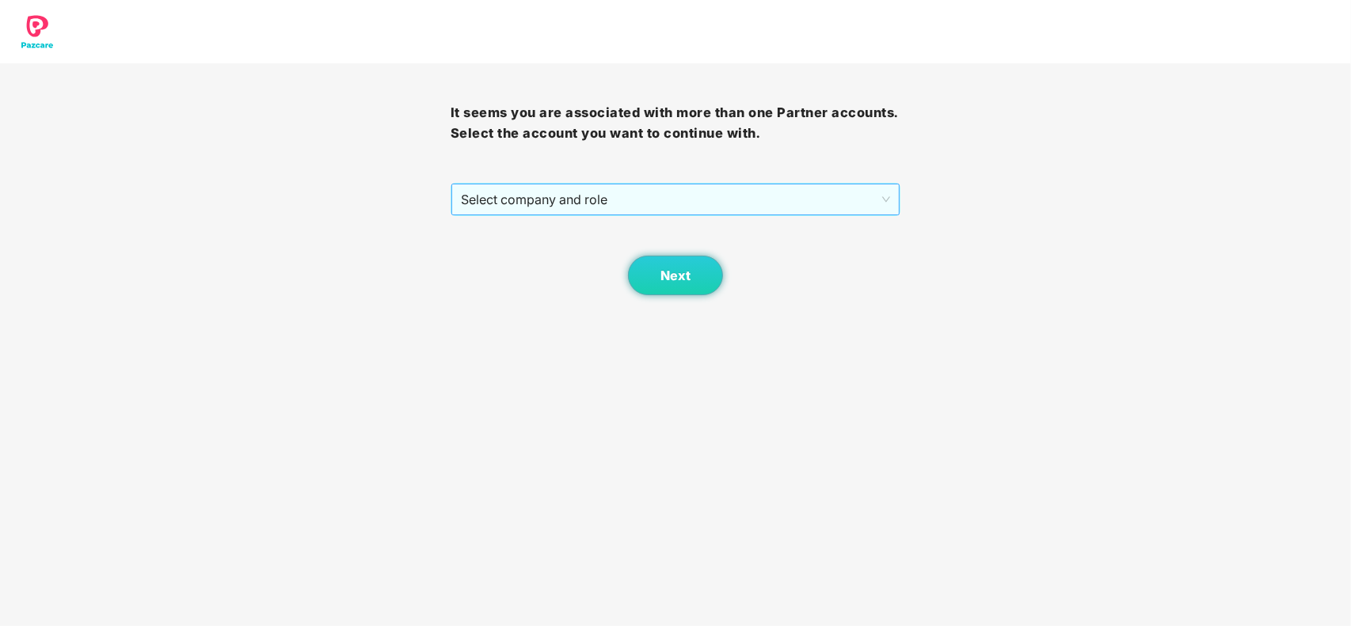
click at [645, 211] on span "Select company and role" at bounding box center [676, 199] width 430 height 30
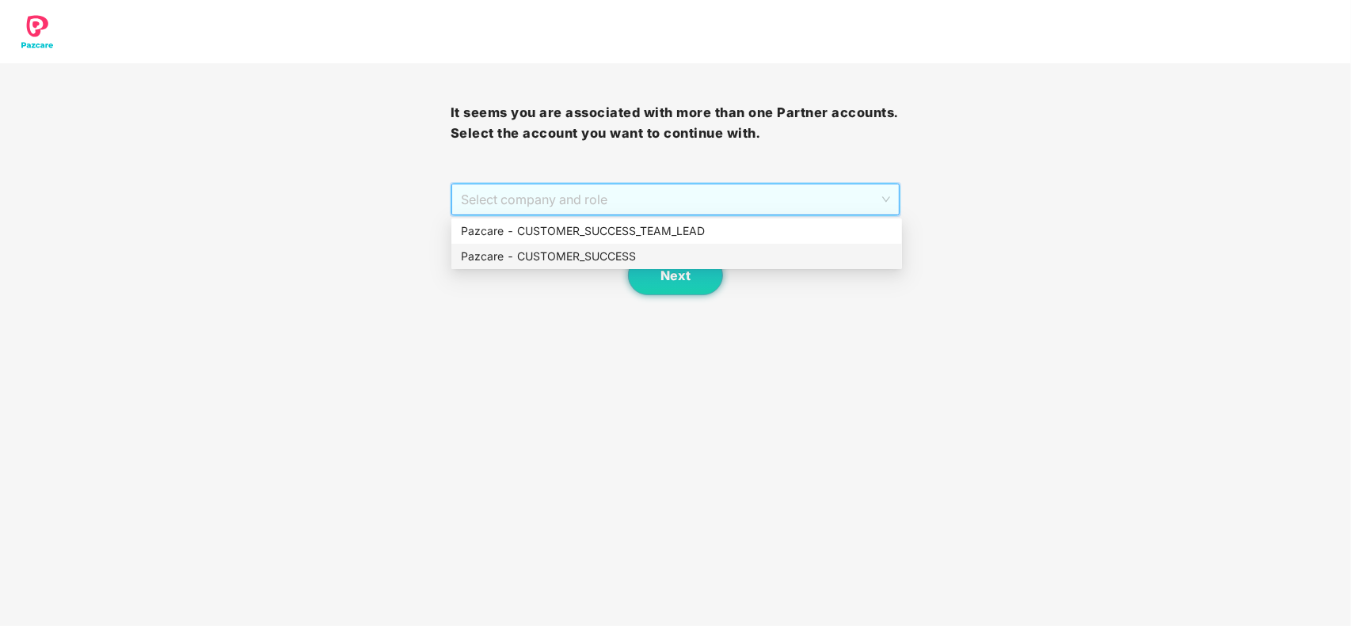
click at [542, 257] on div "Pazcare - CUSTOMER_SUCCESS" at bounding box center [676, 256] width 431 height 17
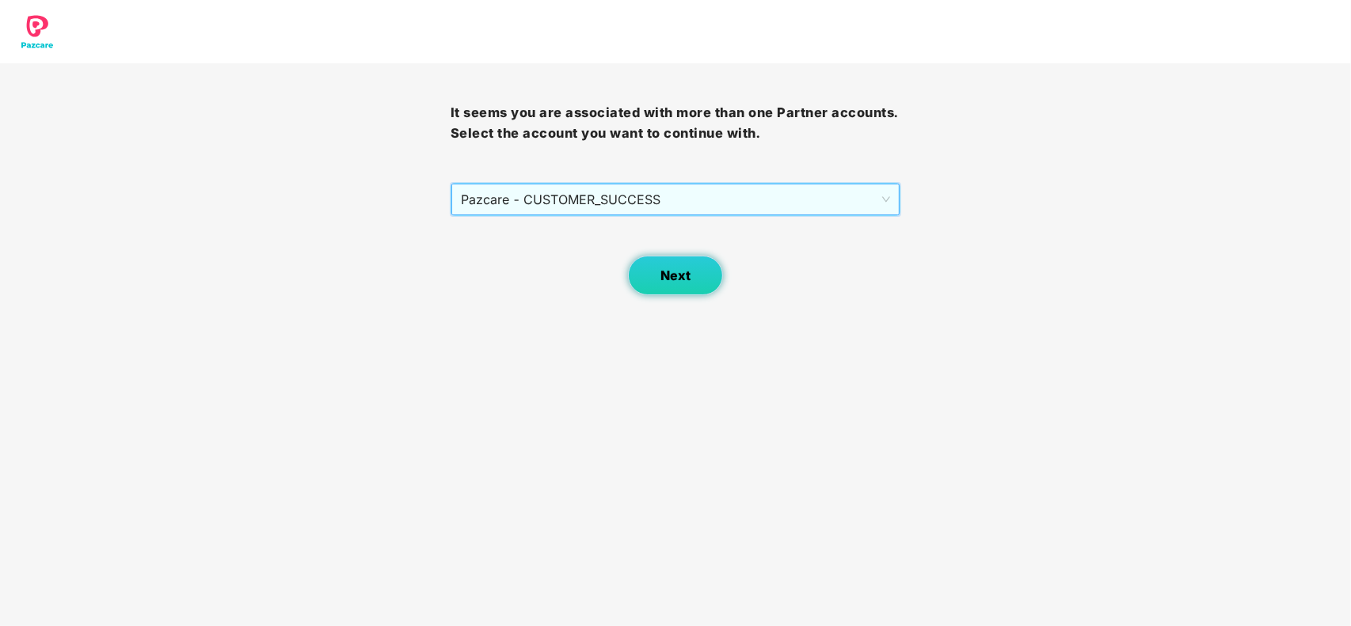
click at [650, 262] on button "Next" at bounding box center [675, 276] width 95 height 40
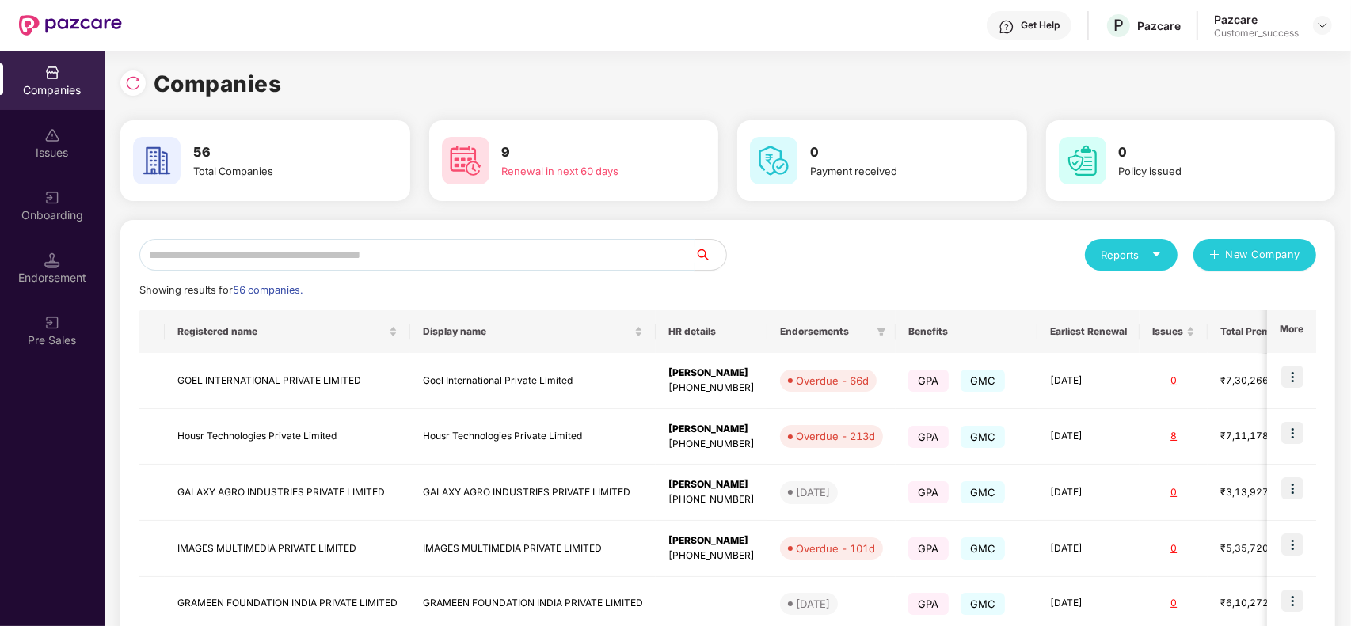
click at [472, 241] on input "text" at bounding box center [416, 255] width 555 height 32
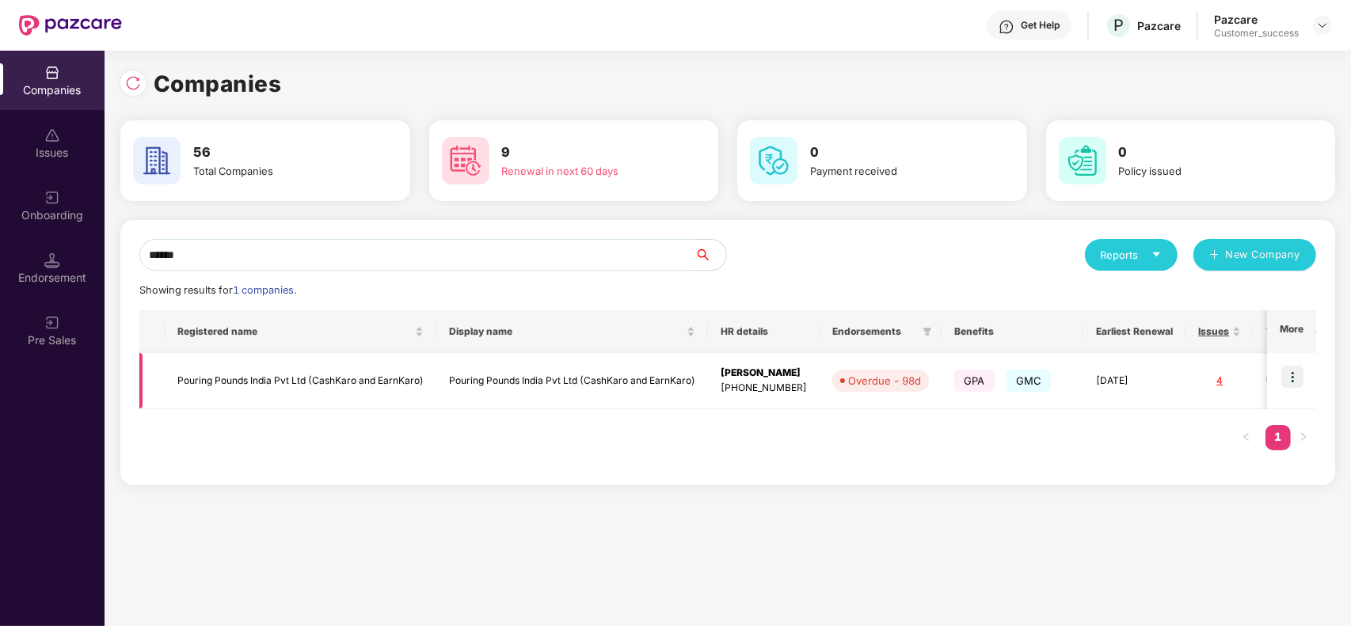
type input "******"
click at [465, 380] on td "Pouring Pounds India Pvt Ltd (CashKaro and EarnKaro)" at bounding box center [572, 381] width 272 height 56
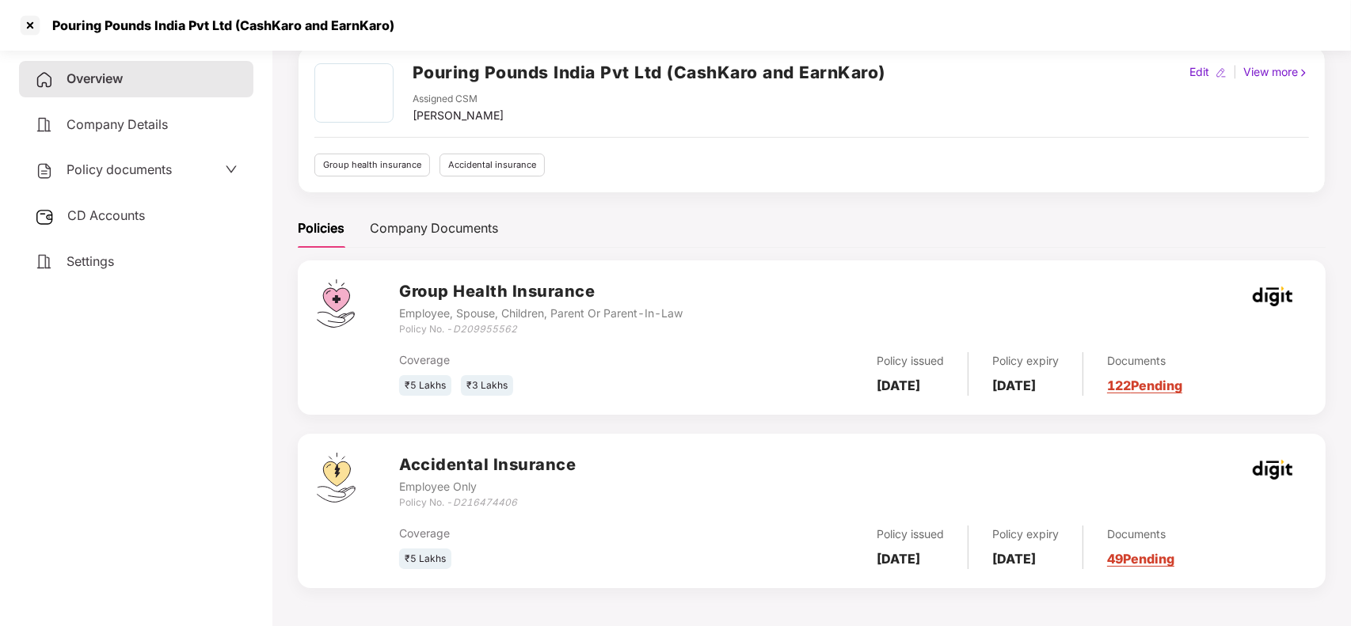
scroll to position [69, 0]
